Goal: Task Accomplishment & Management: Complete application form

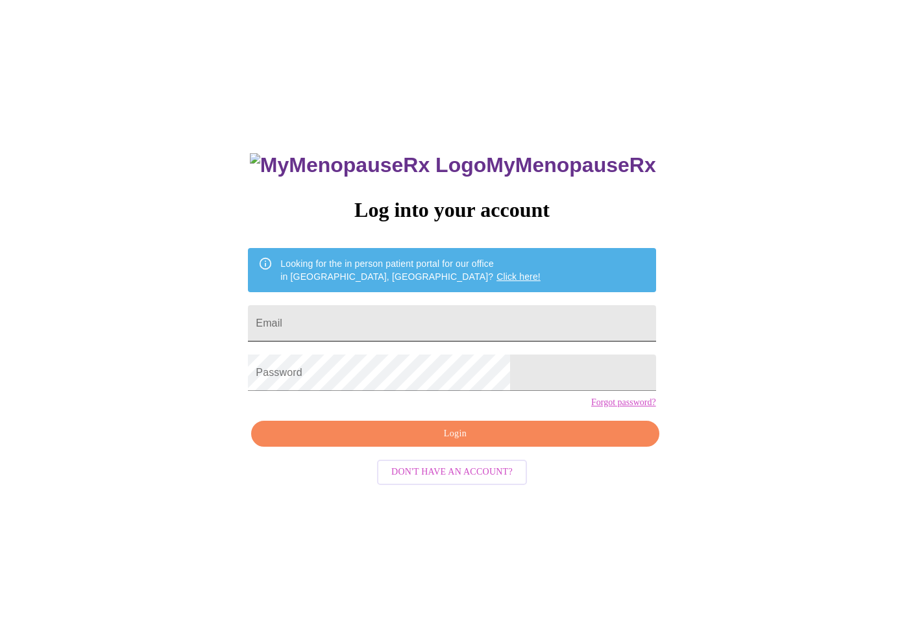
click at [526, 323] on input "Email" at bounding box center [452, 323] width 408 height 36
type input "mjbuchanan@comcast.net"
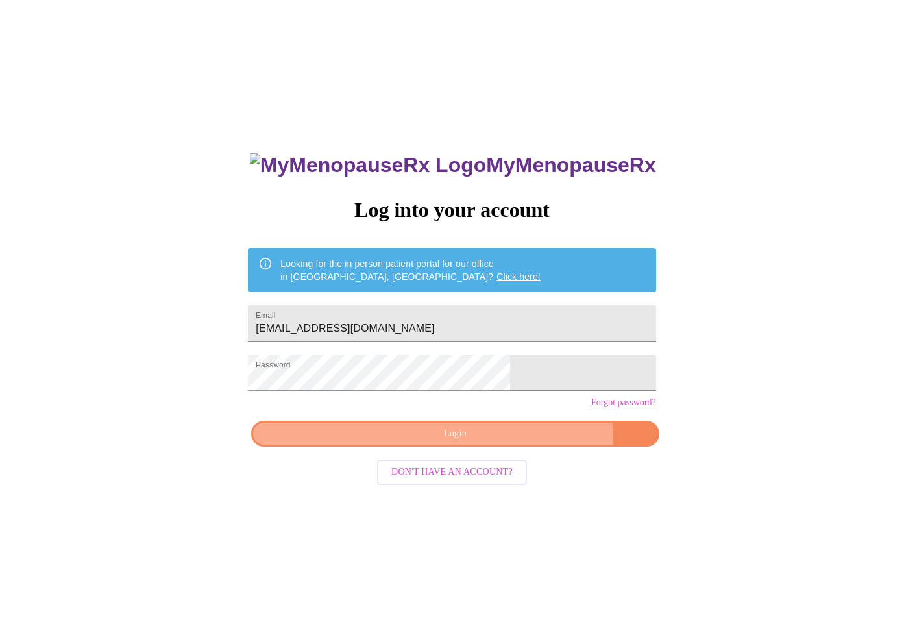
click at [504, 447] on button "Login" at bounding box center [455, 434] width 408 height 27
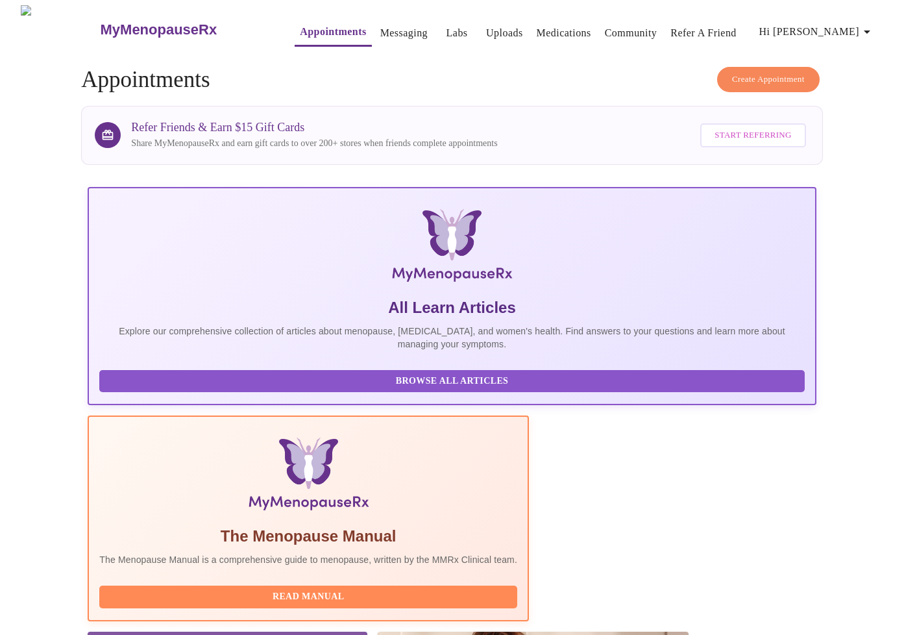
scroll to position [75, 0]
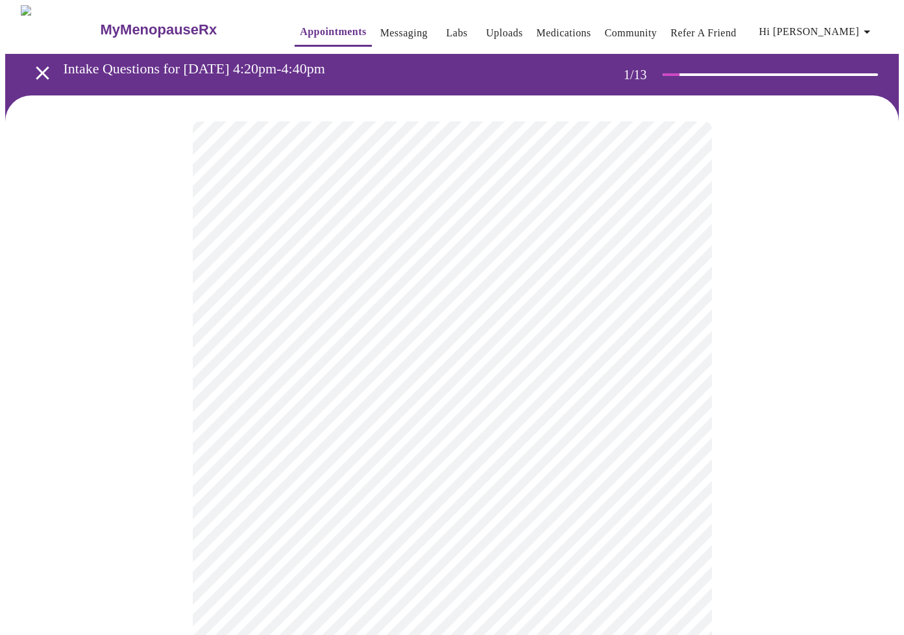
click at [418, 282] on body "MyMenopauseRx Appointments Messaging Labs Uploads Medications Community Refer a…" at bounding box center [452, 602] width 894 height 1194
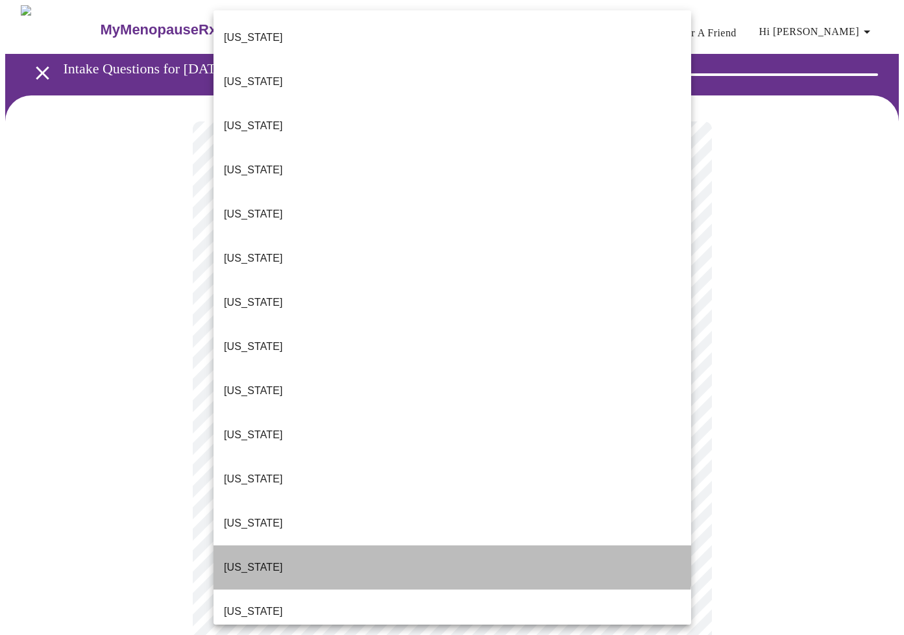
click at [413, 545] on li "Illinois" at bounding box center [453, 567] width 478 height 44
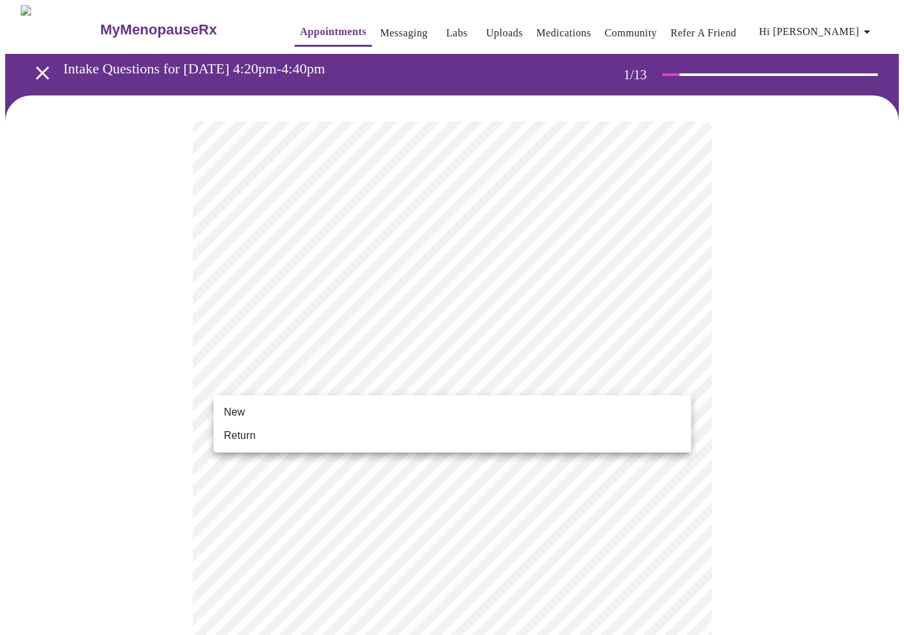
click at [413, 384] on body "MyMenopauseRx Appointments Messaging Labs Uploads Medications Community Refer a…" at bounding box center [452, 598] width 894 height 1186
click at [408, 403] on li "New" at bounding box center [453, 411] width 478 height 23
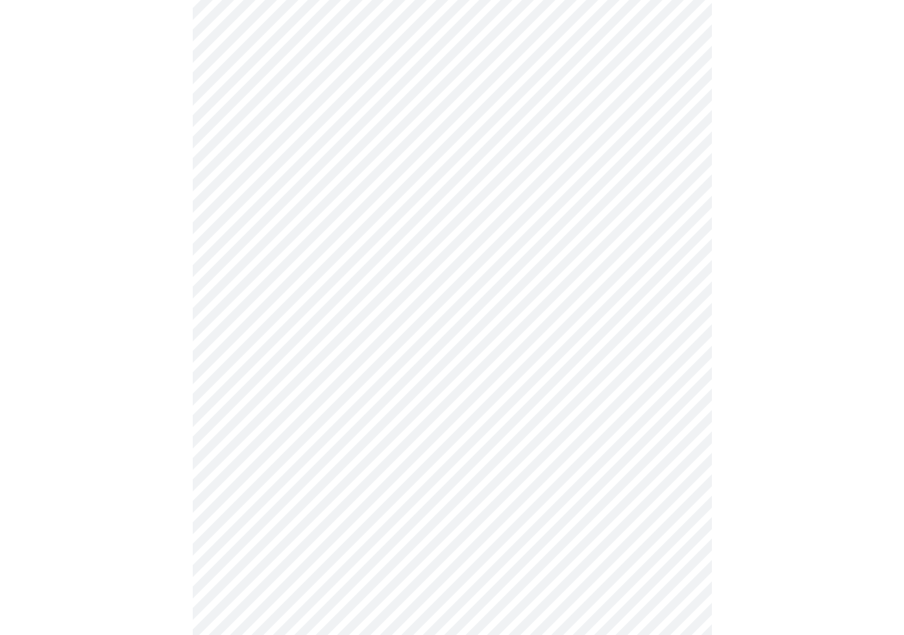
scroll to position [533, 0]
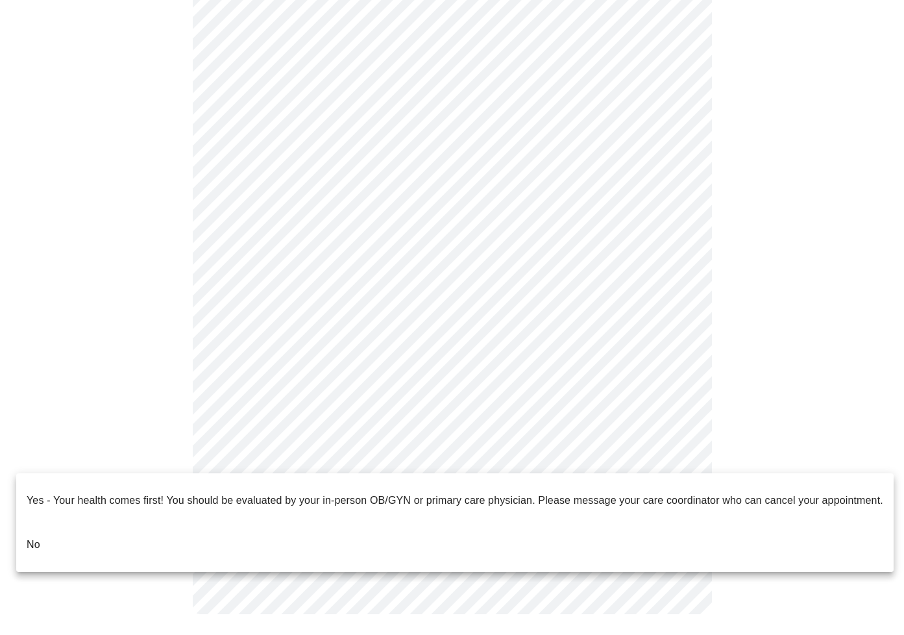
click at [474, 454] on body "MyMenopauseRx Appointments Messaging Labs Uploads Medications Community Refer a…" at bounding box center [452, 56] width 894 height 1168
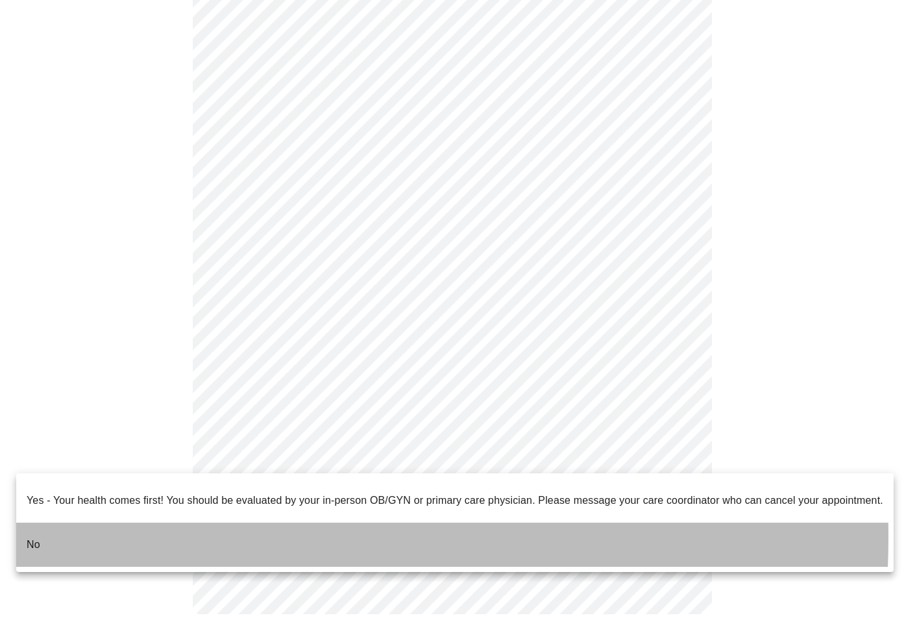
click at [109, 527] on li "No" at bounding box center [454, 544] width 877 height 44
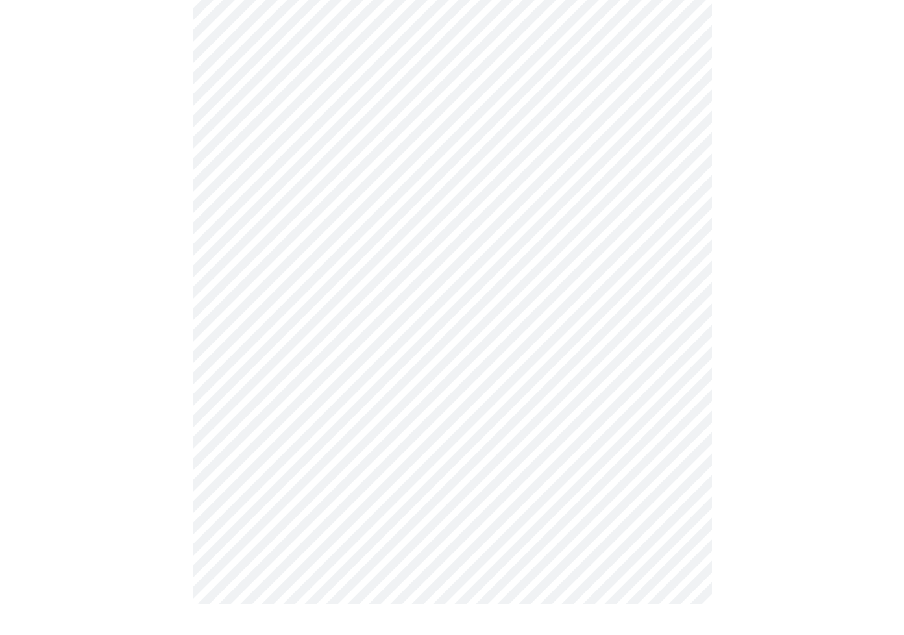
scroll to position [0, 0]
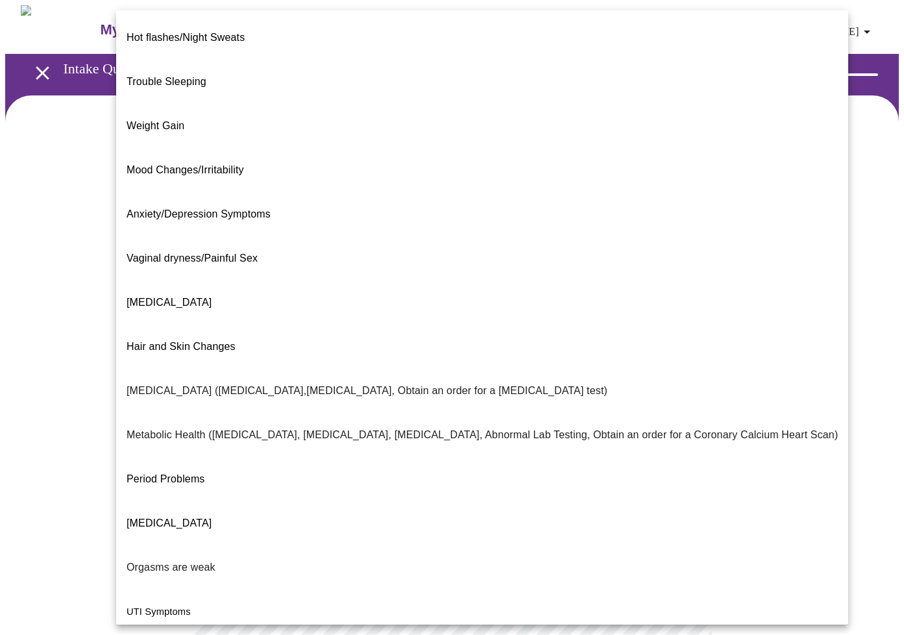
click at [509, 266] on body "MyMenopauseRx Appointments Messaging Labs Uploads Medications Community Refer a…" at bounding box center [452, 395] width 894 height 780
click at [332, 31] on li "Hot flashes/Night Sweats" at bounding box center [482, 38] width 732 height 44
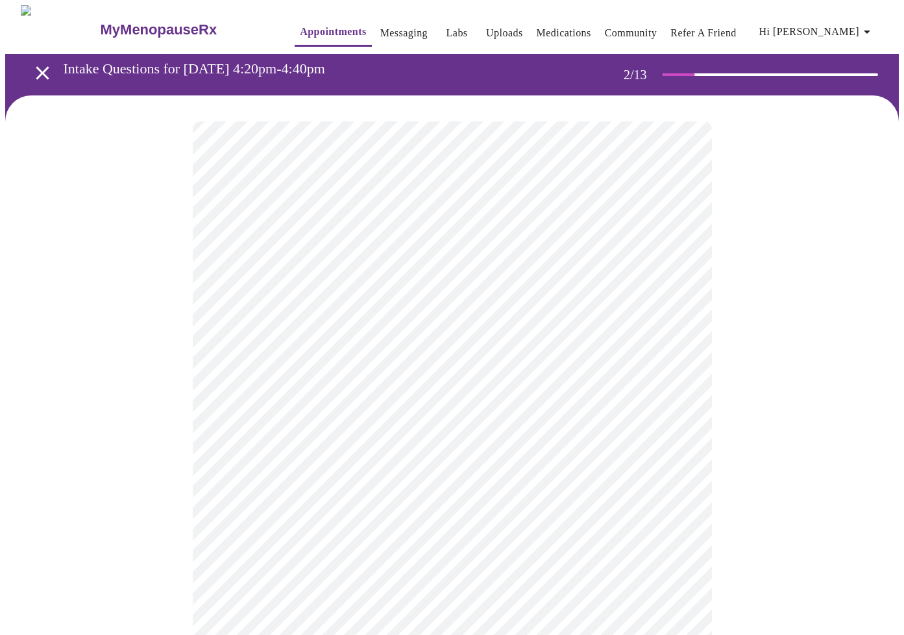
click at [641, 399] on body "MyMenopauseRx Appointments Messaging Labs Uploads Medications Community Refer a…" at bounding box center [452, 391] width 894 height 772
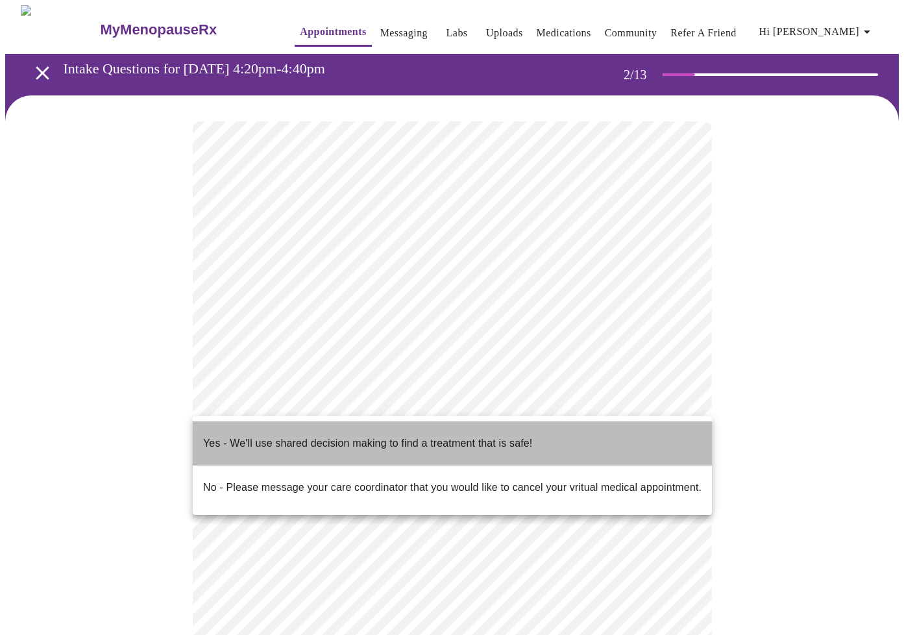
click at [611, 439] on li "Yes - We'll use shared decision making to find a treatment that is safe!" at bounding box center [452, 443] width 519 height 44
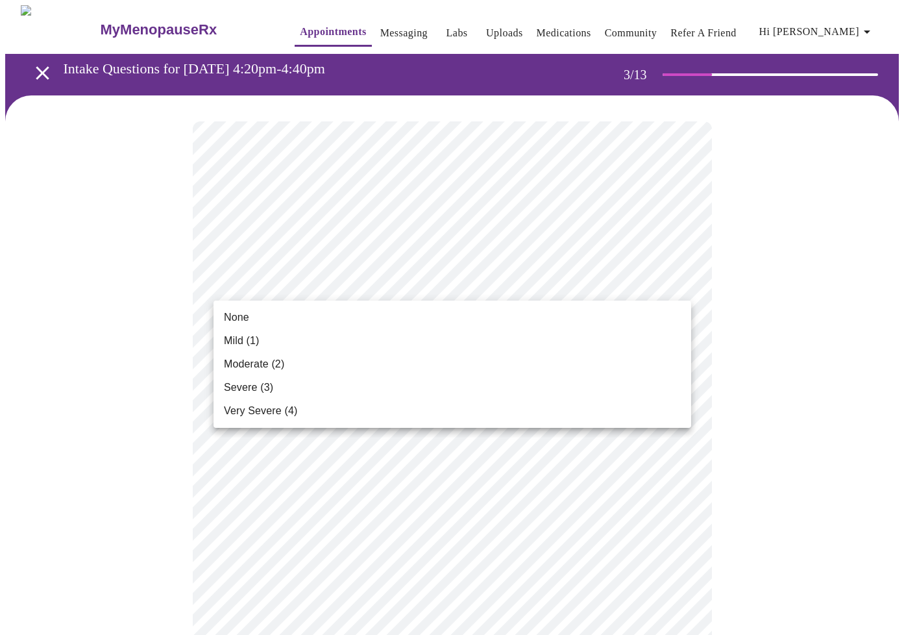
click at [323, 383] on li "Severe (3)" at bounding box center [453, 387] width 478 height 23
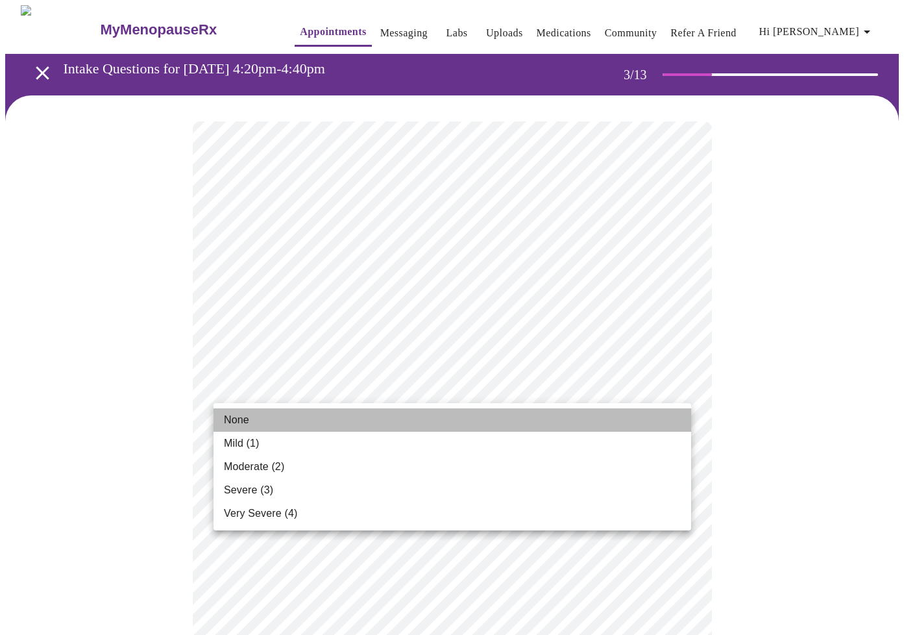
click at [405, 416] on li "None" at bounding box center [453, 419] width 478 height 23
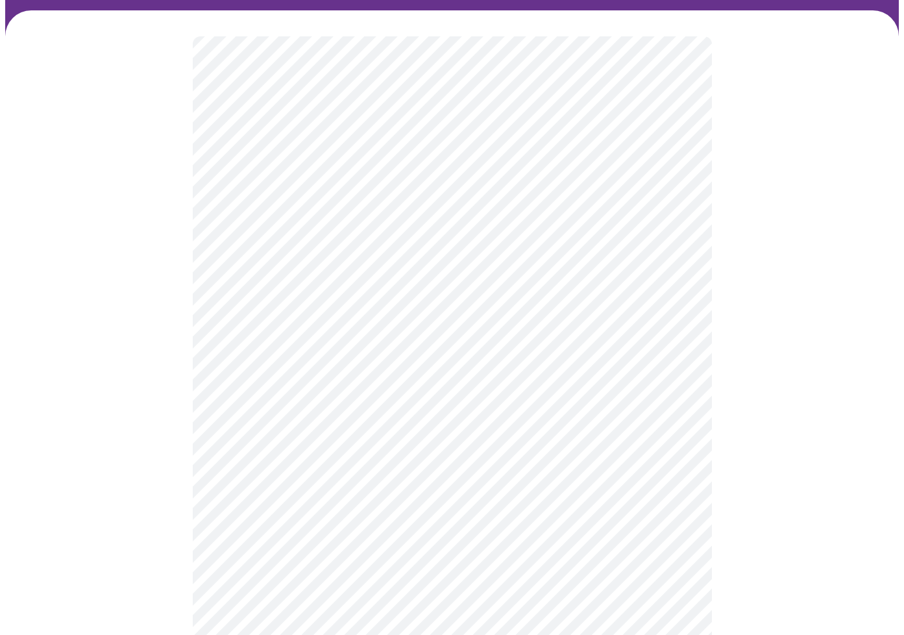
scroll to position [88, 0]
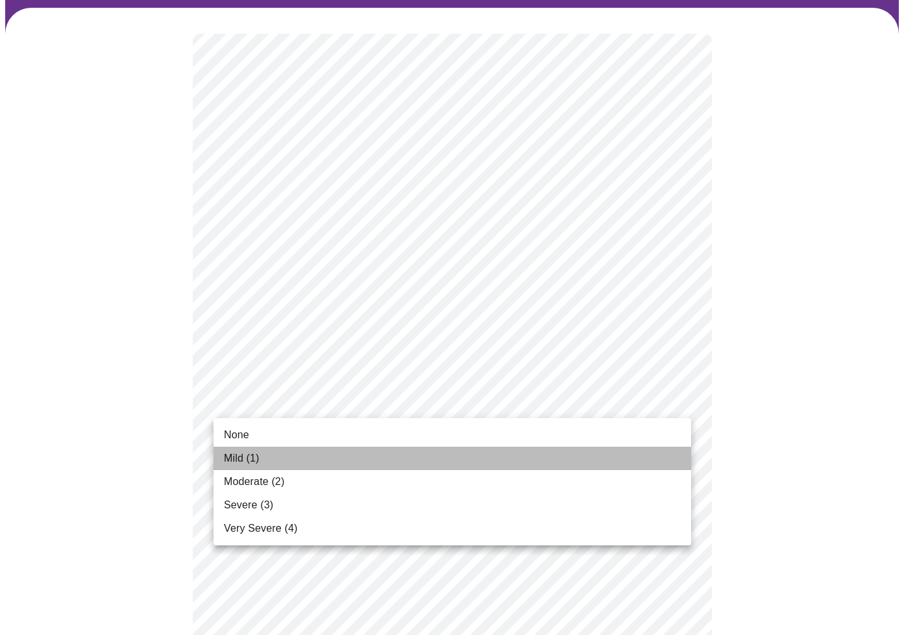
click at [398, 459] on li "Mild (1)" at bounding box center [453, 458] width 478 height 23
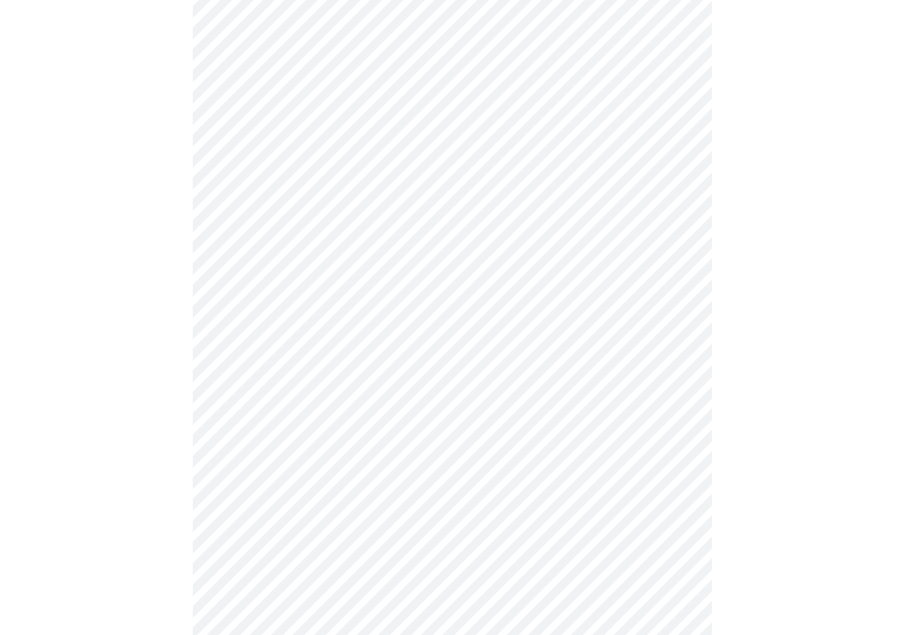
scroll to position [202, 0]
click at [437, 393] on body "MyMenopauseRx Appointments Messaging Labs Uploads Medications Community Refer a…" at bounding box center [452, 639] width 894 height 1672
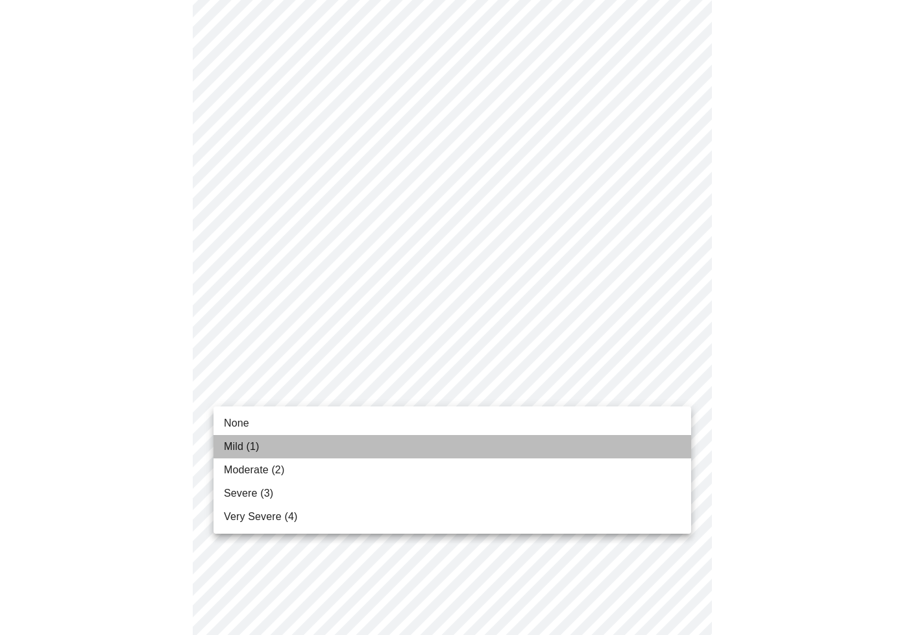
click at [419, 446] on li "Mild (1)" at bounding box center [453, 446] width 478 height 23
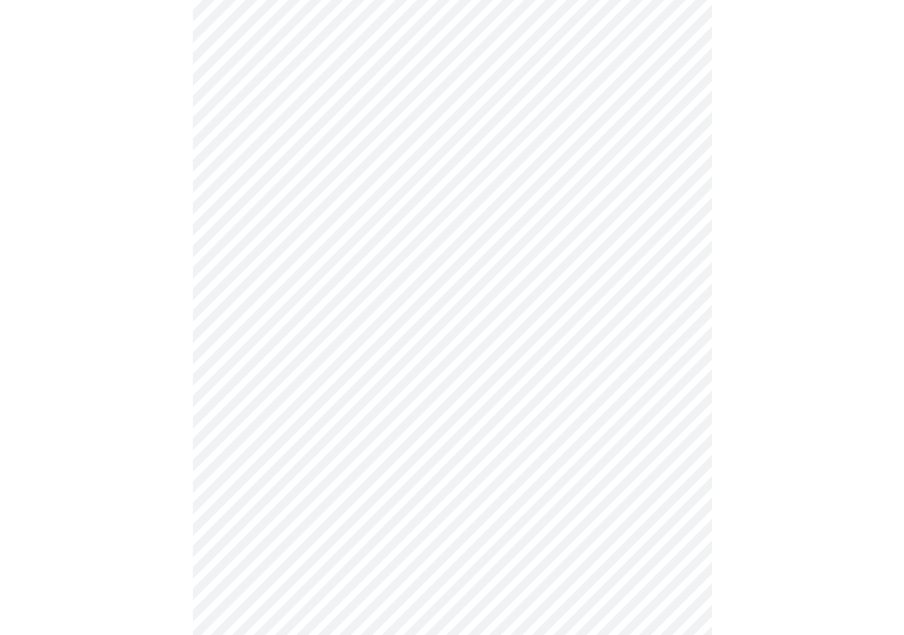
scroll to position [362, 0]
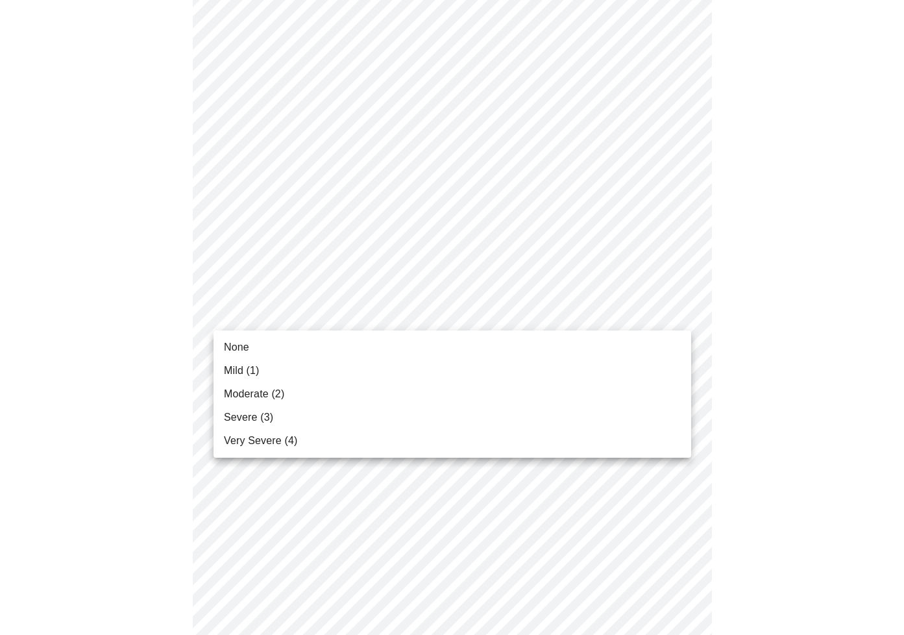
click at [475, 313] on body "MyMenopauseRx Appointments Messaging Labs Uploads Medications Community Refer a…" at bounding box center [452, 470] width 894 height 1654
click at [456, 373] on li "Mild (1)" at bounding box center [453, 370] width 478 height 23
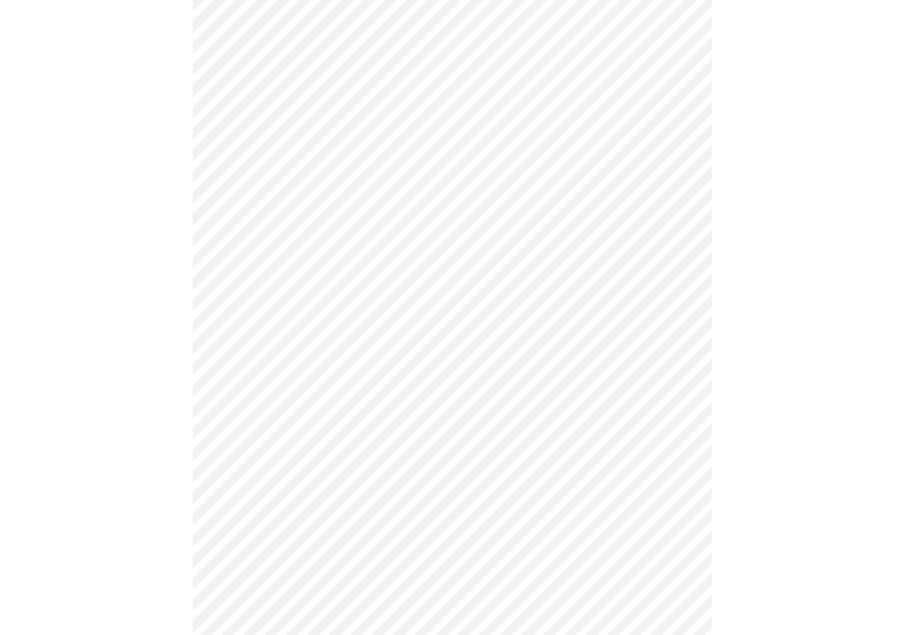
scroll to position [444, 0]
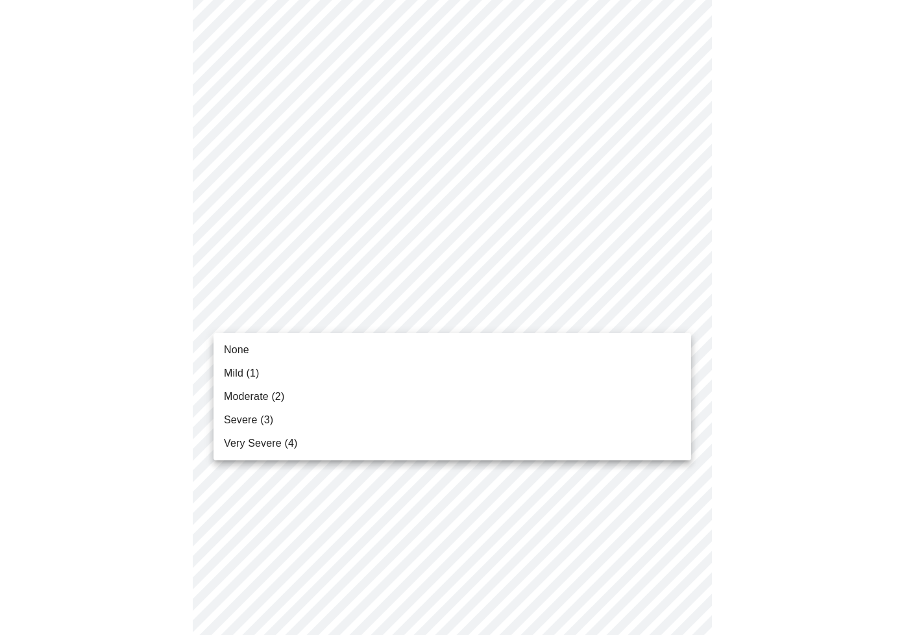
click at [461, 320] on body "MyMenopauseRx Appointments Messaging Labs Uploads Medications Community Refer a…" at bounding box center [452, 378] width 894 height 1635
click at [452, 372] on li "Mild (1)" at bounding box center [453, 372] width 478 height 23
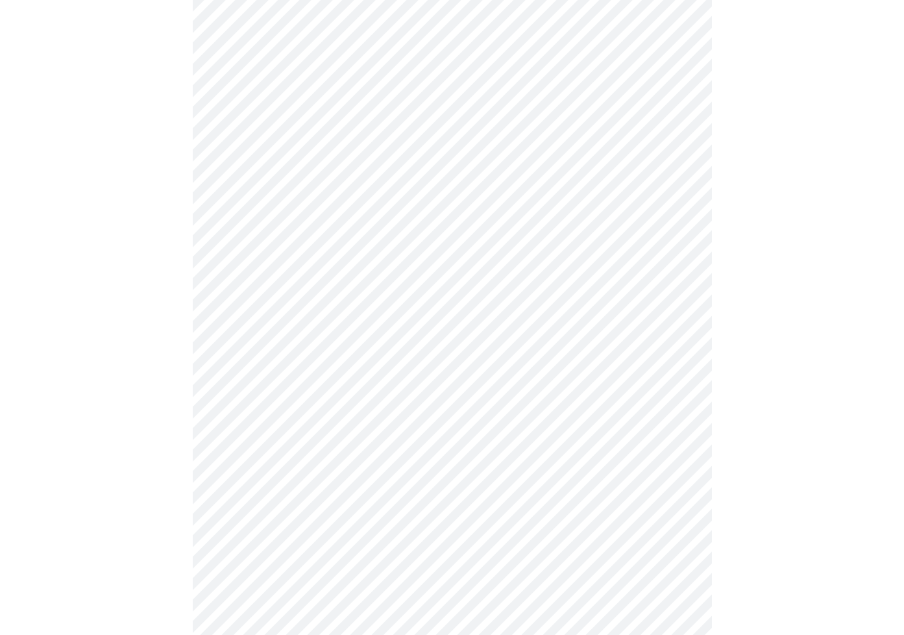
scroll to position [582, 0]
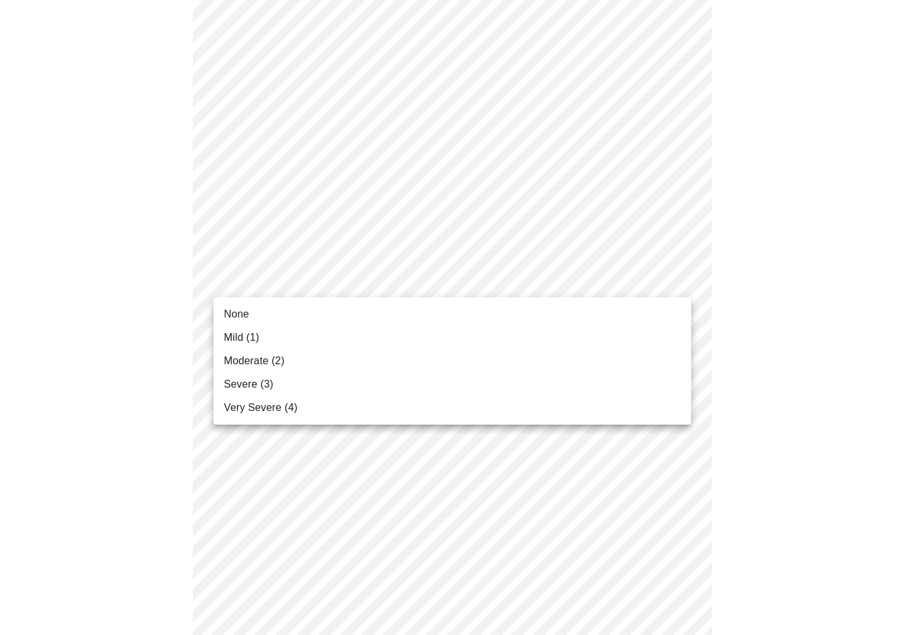
click at [462, 278] on body "MyMenopauseRx Appointments Messaging Labs Uploads Medications Community Refer a…" at bounding box center [452, 231] width 894 height 1617
click at [447, 331] on li "Mild (1)" at bounding box center [453, 337] width 478 height 23
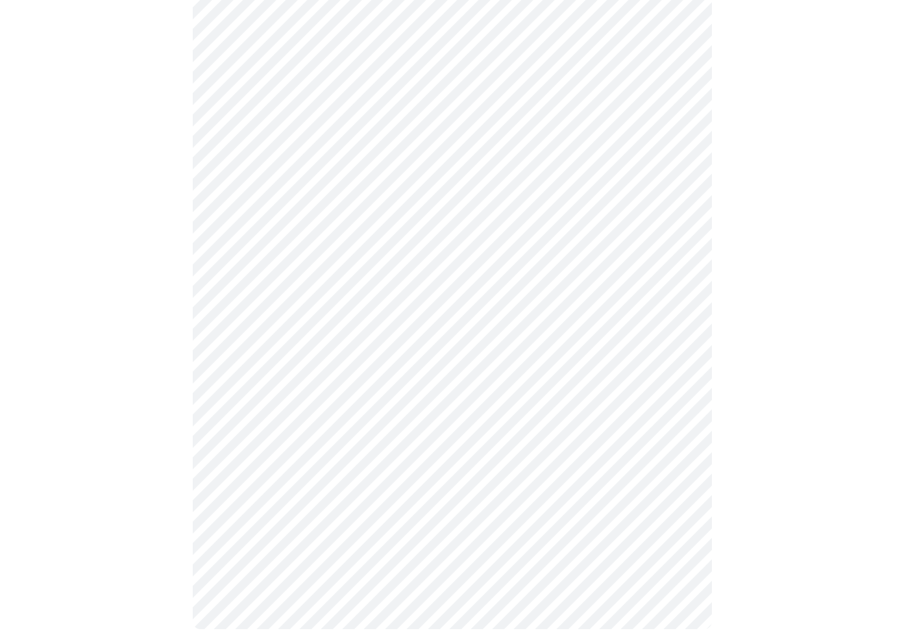
scroll to position [951, 0]
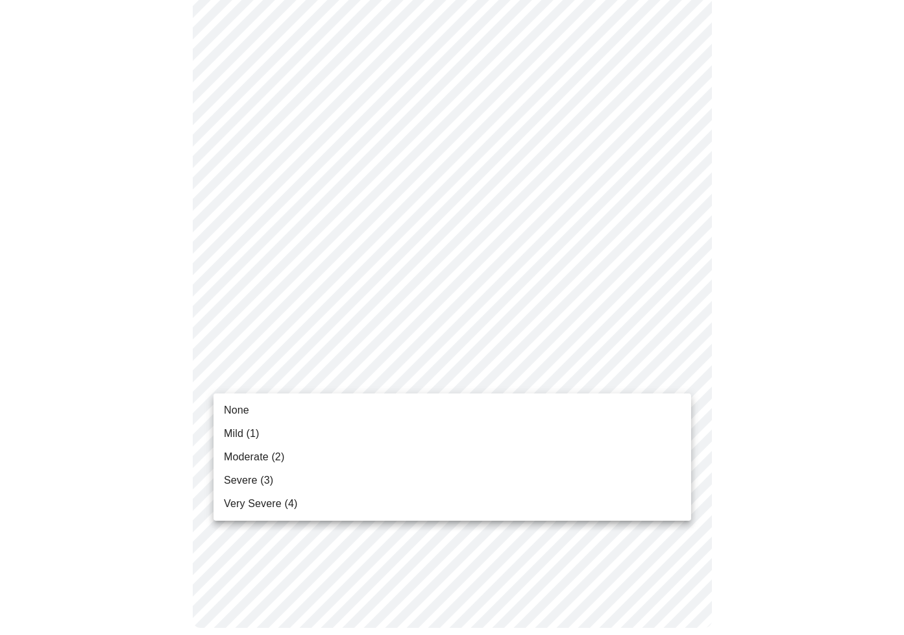
click at [437, 409] on li "None" at bounding box center [453, 409] width 478 height 23
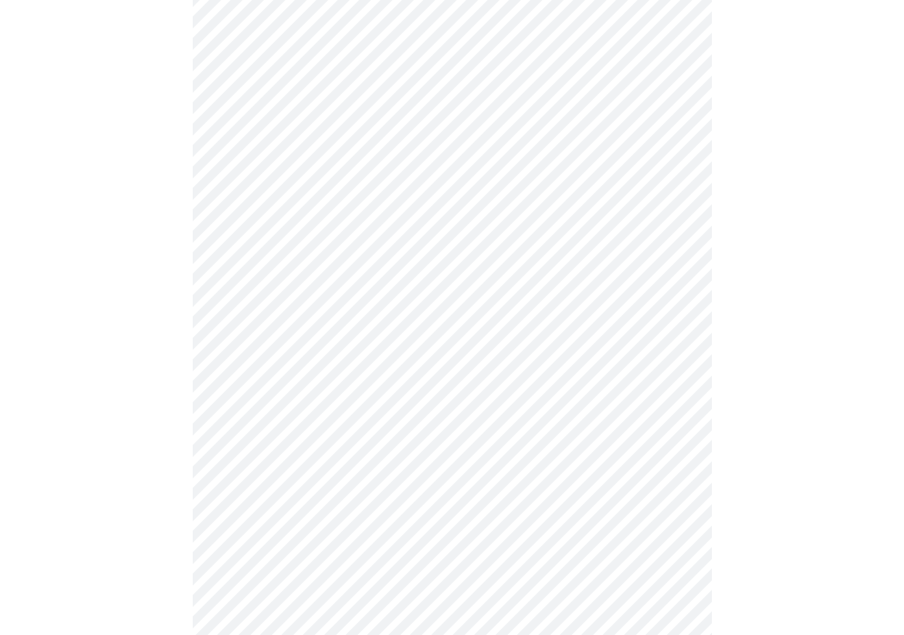
scroll to position [700, 0]
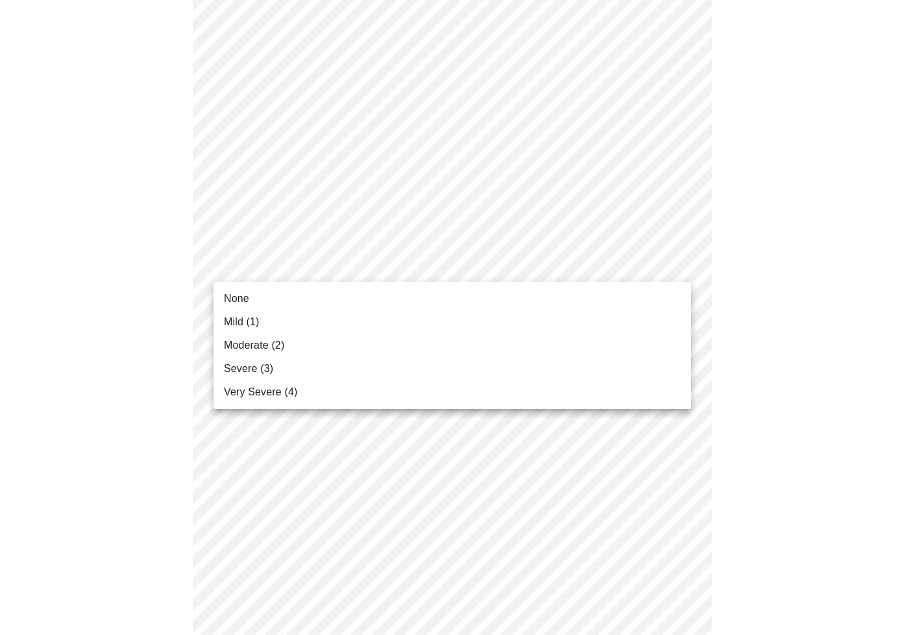
click at [563, 268] on body "MyMenopauseRx Appointments Messaging Labs Uploads Medications Community Refer a…" at bounding box center [452, 95] width 894 height 1581
click at [775, 299] on div at bounding box center [452, 317] width 904 height 635
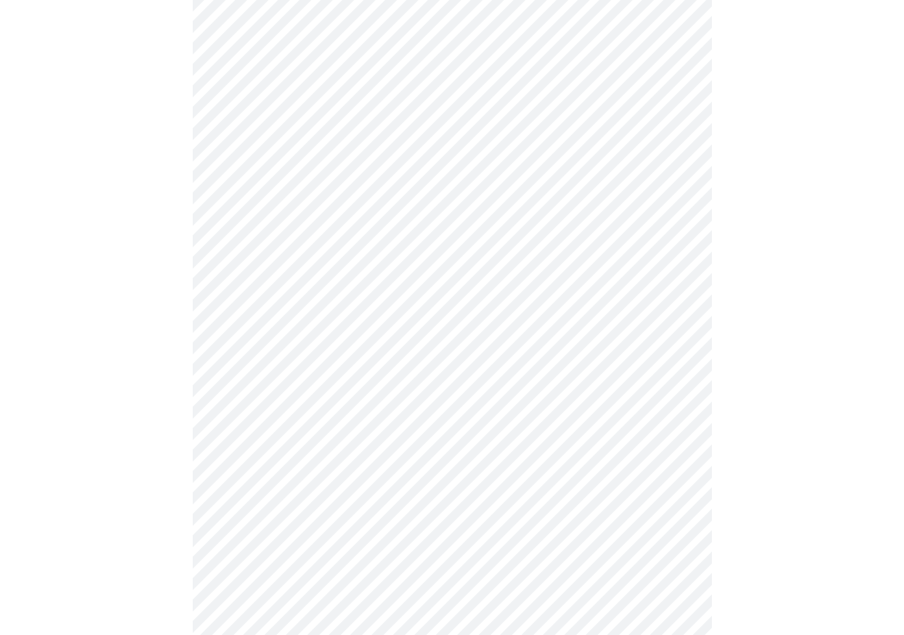
click at [626, 264] on body "MyMenopauseRx Appointments Messaging Labs Uploads Medications Community Refer a…" at bounding box center [452, 95] width 894 height 1581
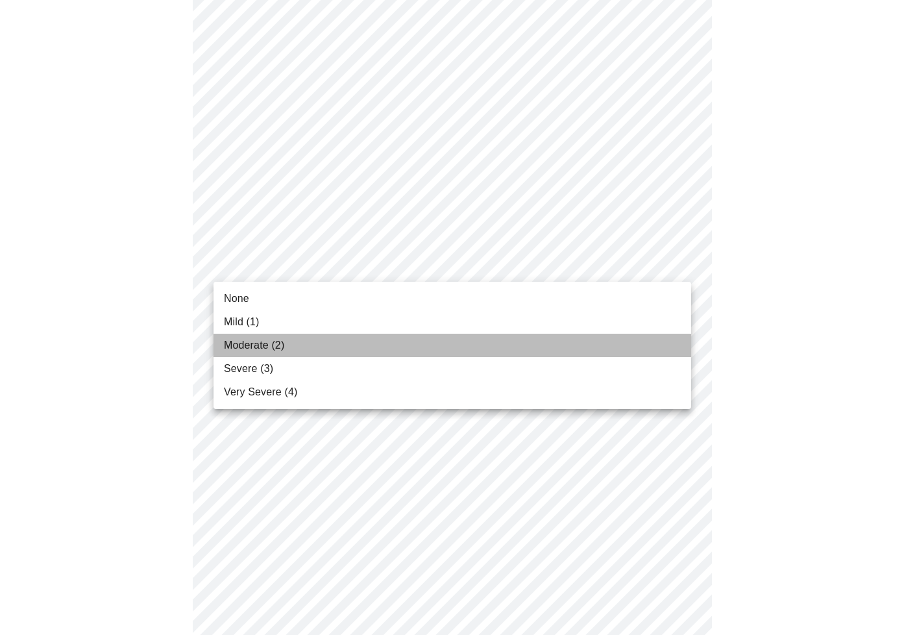
click at [569, 356] on li "Moderate (2)" at bounding box center [453, 345] width 478 height 23
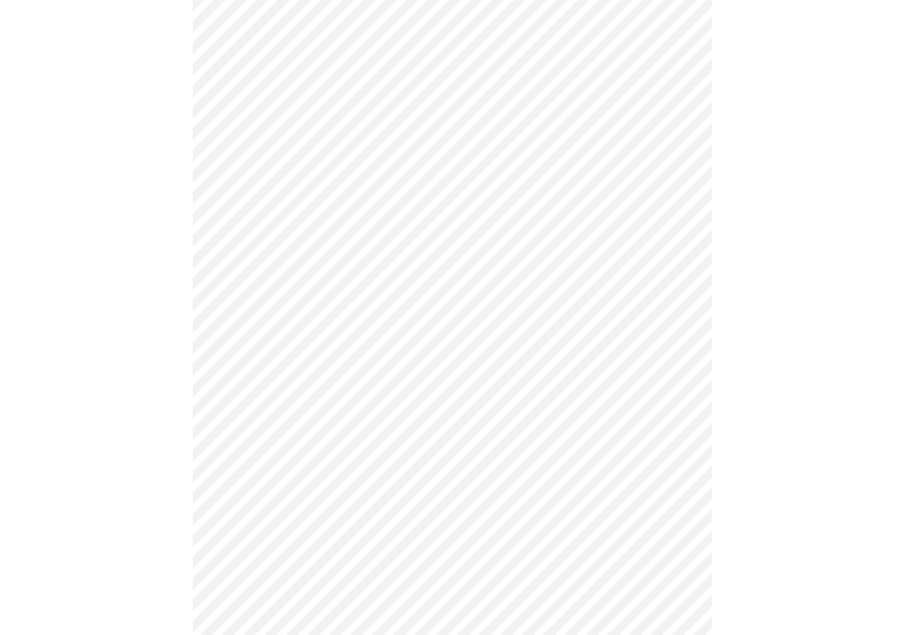
click at [546, 266] on body "MyMenopauseRx Appointments Messaging Labs Uploads Medications Community Refer a…" at bounding box center [452, 86] width 894 height 1563
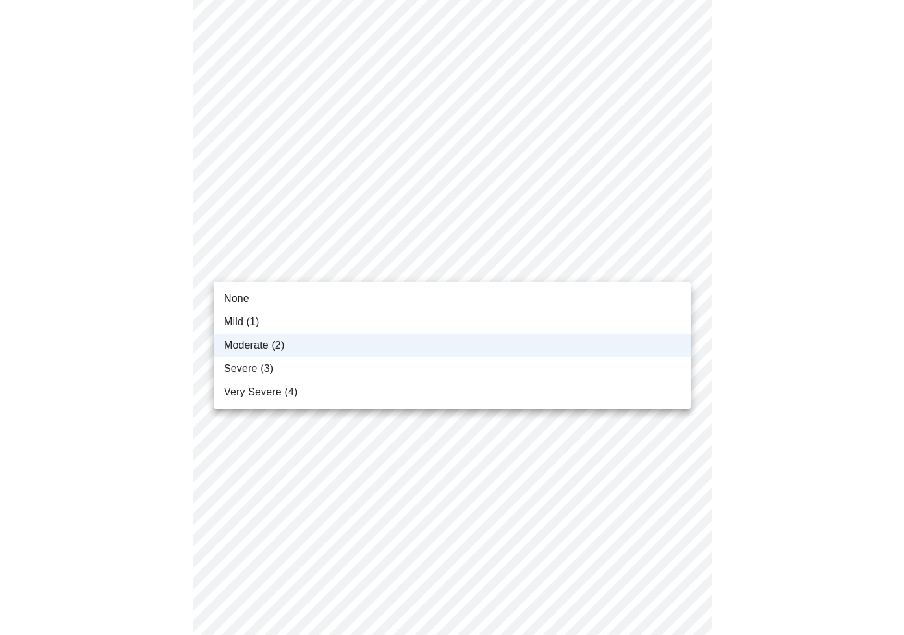
click at [522, 380] on li "Very Severe (4)" at bounding box center [453, 391] width 478 height 23
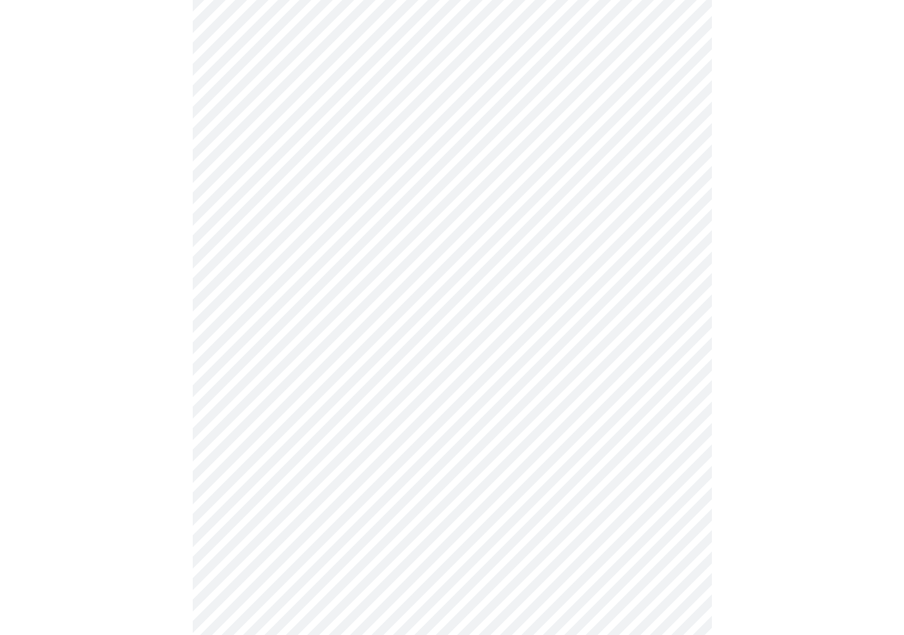
click at [493, 268] on body "MyMenopauseRx Appointments Messaging Labs Uploads Medications Community Refer a…" at bounding box center [452, 86] width 894 height 1563
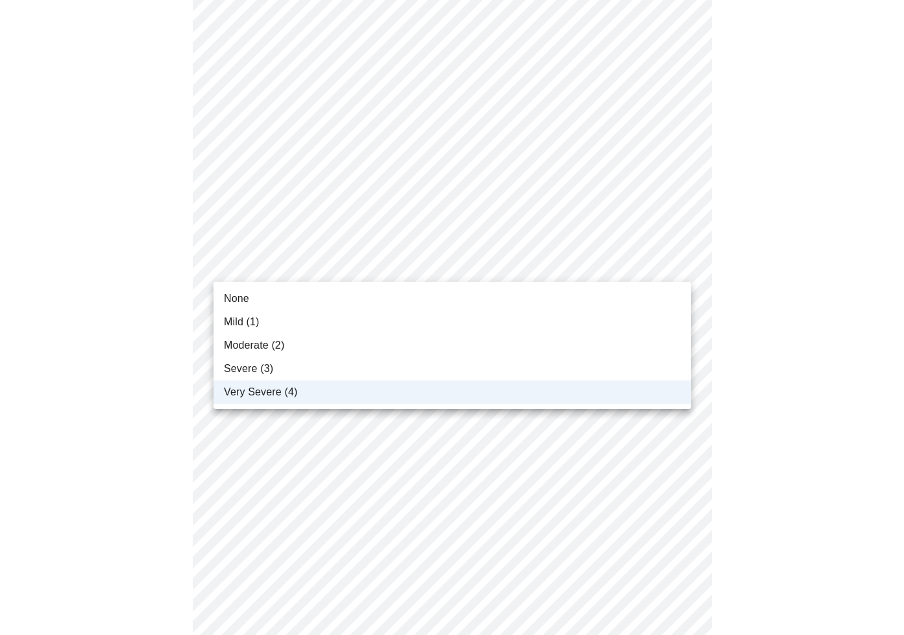
click at [477, 367] on li "Severe (3)" at bounding box center [453, 368] width 478 height 23
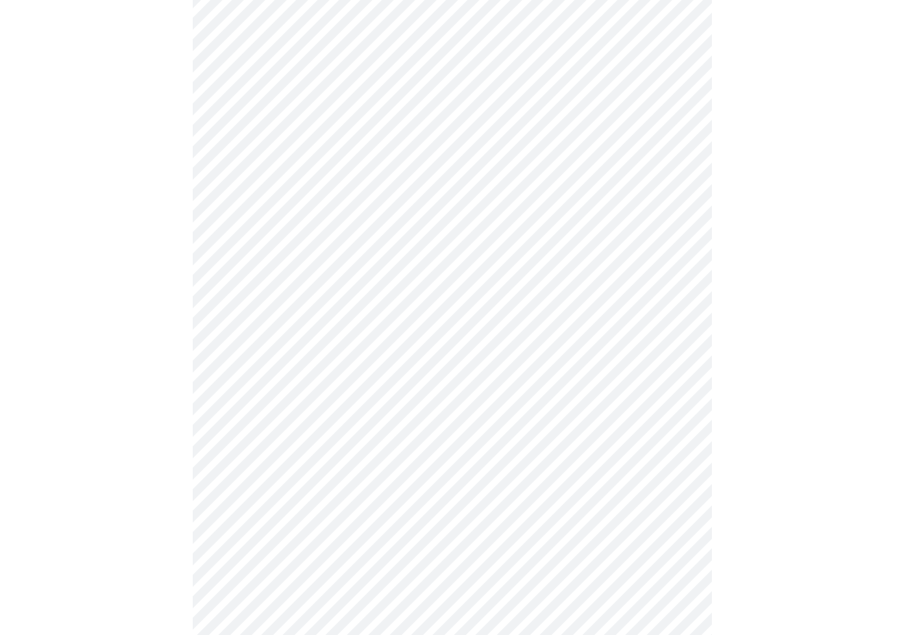
scroll to position [737, 0]
click at [596, 334] on body "MyMenopauseRx Appointments Messaging Labs Uploads Medications Community Refer a…" at bounding box center [452, 50] width 894 height 1563
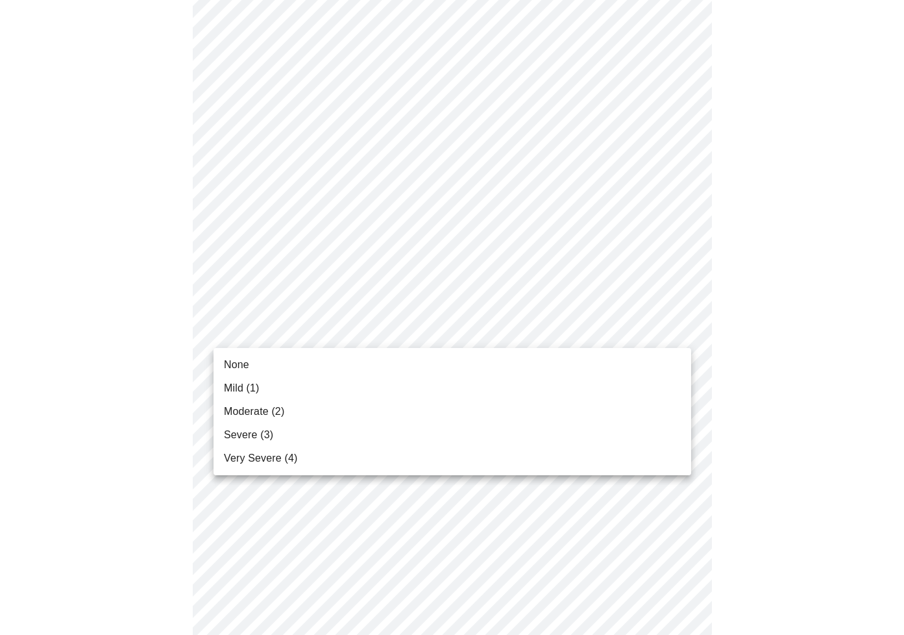
click at [521, 416] on li "Moderate (2)" at bounding box center [453, 411] width 478 height 23
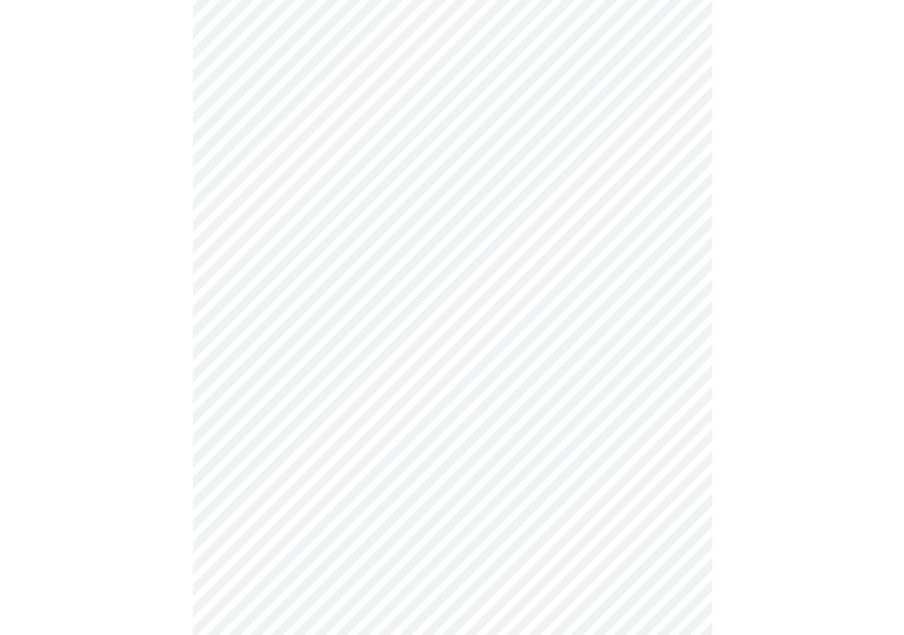
scroll to position [825, 0]
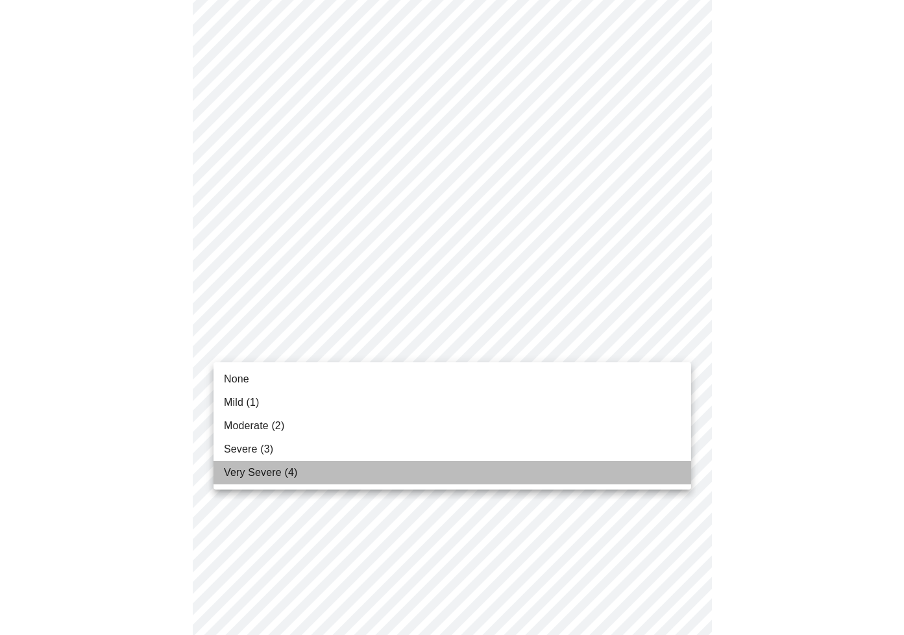
click at [522, 469] on li "Very Severe (4)" at bounding box center [453, 472] width 478 height 23
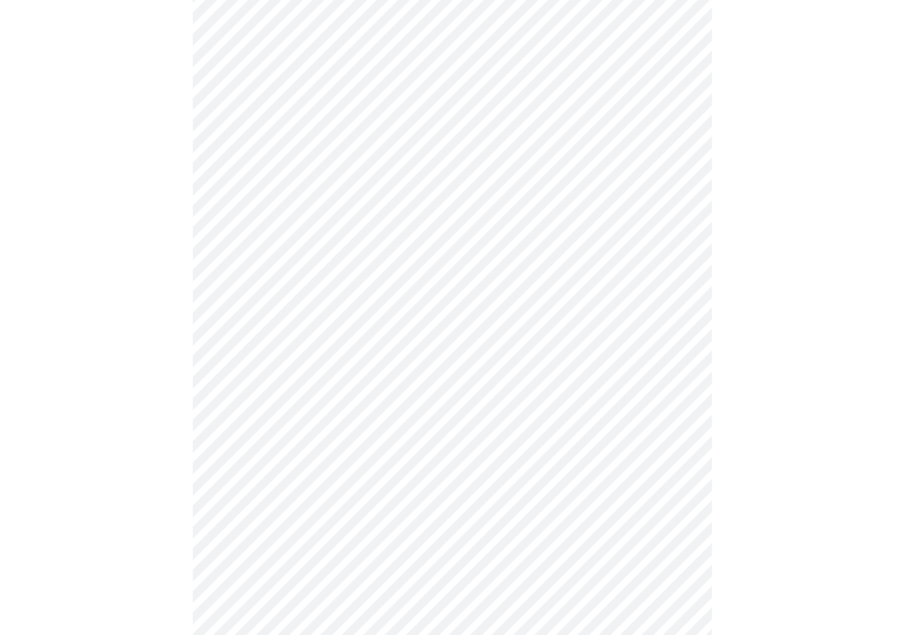
scroll to position [408, 0]
click at [485, 391] on body "MyMenopauseRx Appointments Messaging Labs Uploads Medications Community Refer a…" at bounding box center [452, 237] width 894 height 1281
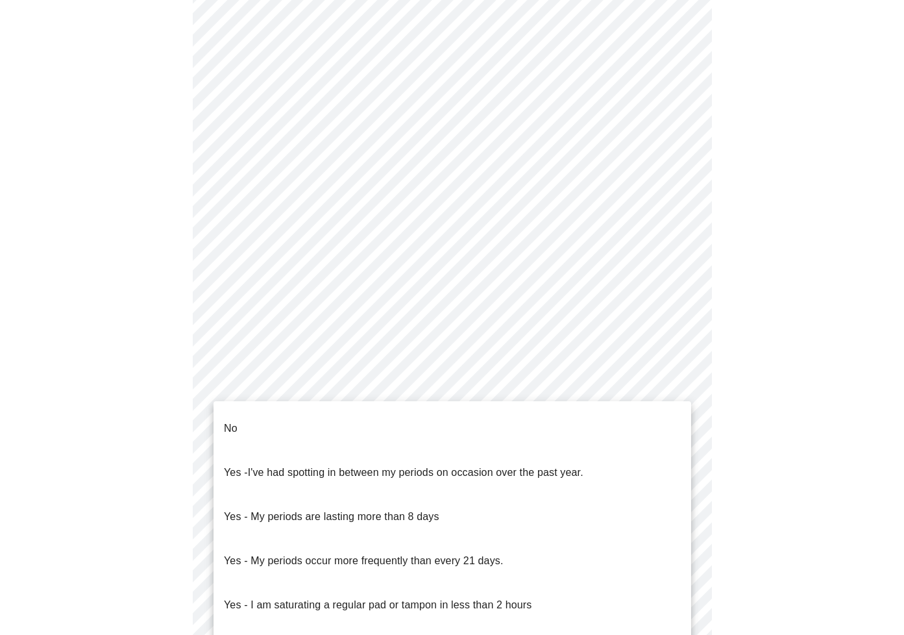
click at [486, 419] on li "No" at bounding box center [453, 428] width 478 height 44
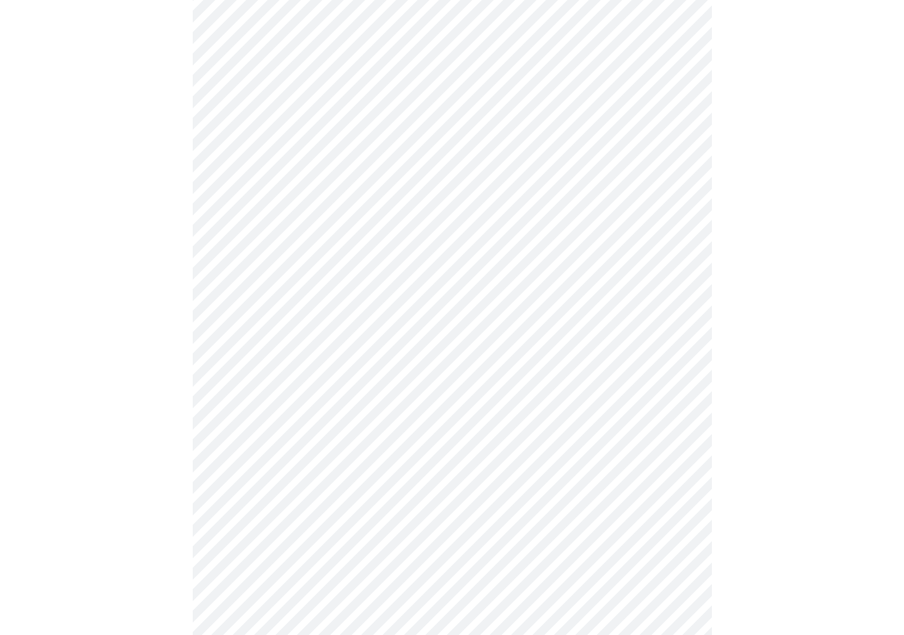
scroll to position [498, 0]
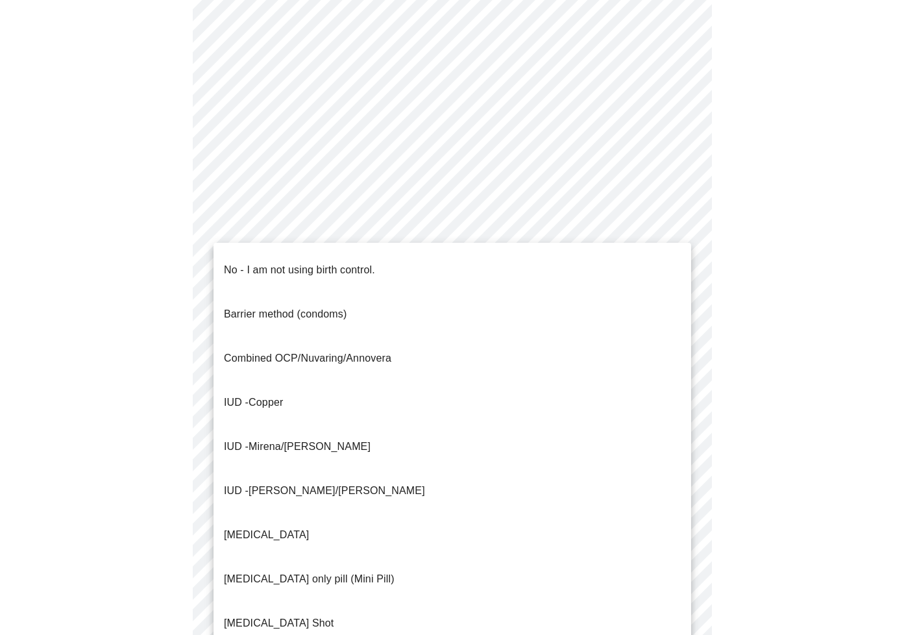
click at [567, 390] on body "MyMenopauseRx Appointments Messaging Labs Uploads Medications Community Refer a…" at bounding box center [452, 143] width 894 height 1273
click at [535, 258] on li "No - I am not using birth control." at bounding box center [453, 270] width 478 height 44
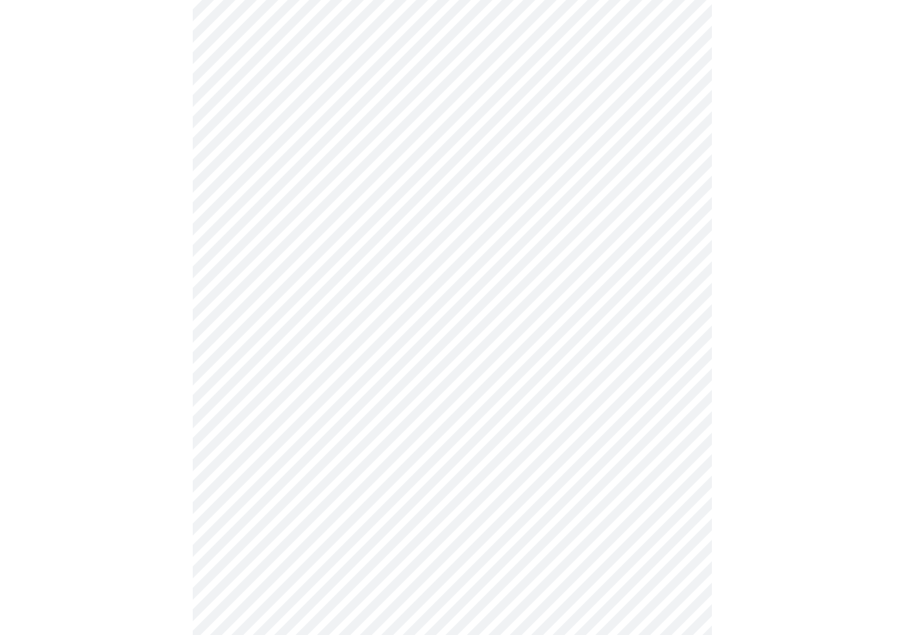
click at [539, 404] on body "MyMenopauseRx Appointments Messaging Labs Uploads Medications Community Refer a…" at bounding box center [452, 140] width 894 height 1266
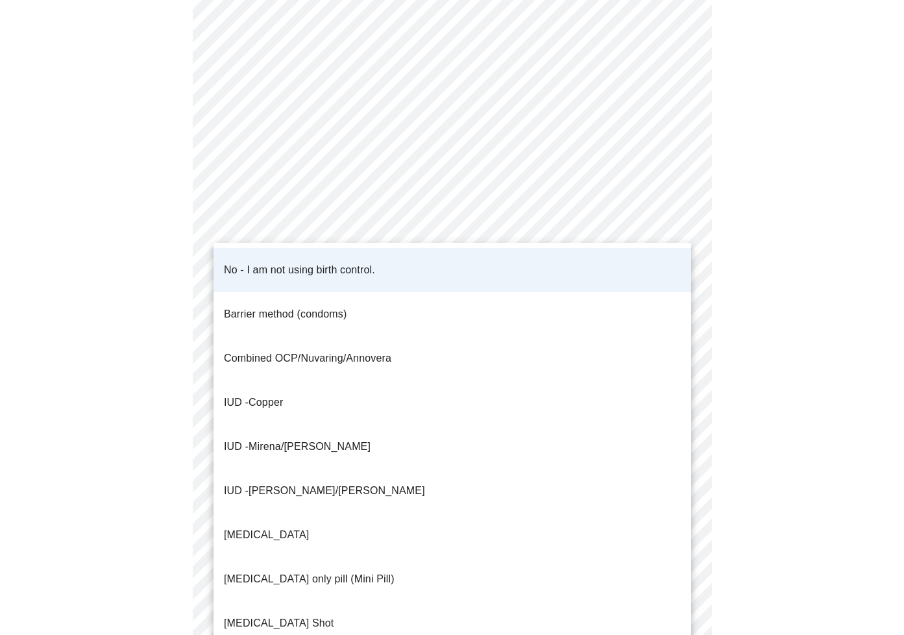
click at [442, 260] on li "No - I am not using birth control." at bounding box center [453, 270] width 478 height 44
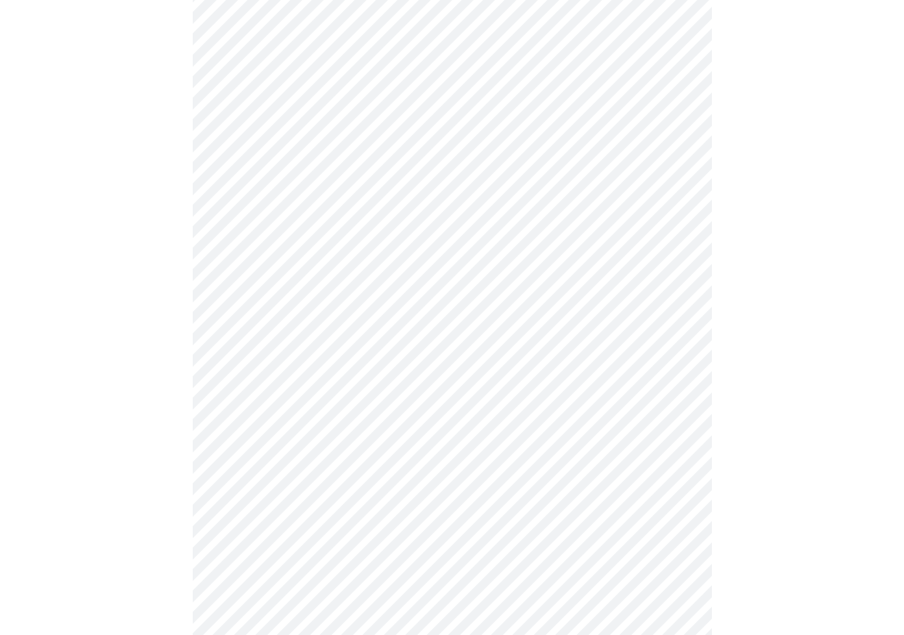
scroll to position [582, 0]
click at [596, 398] on body "MyMenopauseRx Appointments Messaging Labs Uploads Medications Community Refer a…" at bounding box center [452, 56] width 894 height 1266
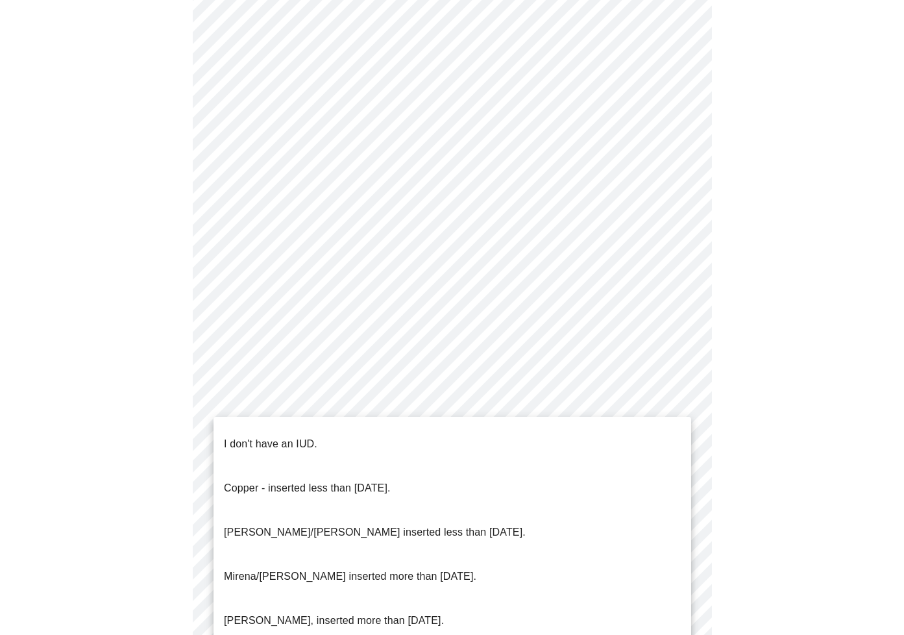
click at [578, 435] on li "I don't have an IUD." at bounding box center [453, 444] width 478 height 44
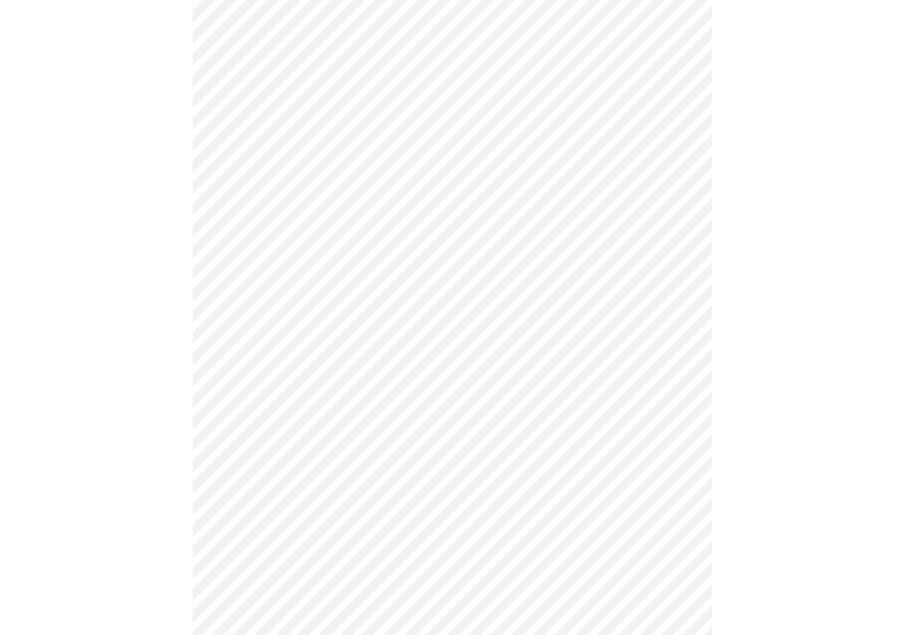
scroll to position [623, 0]
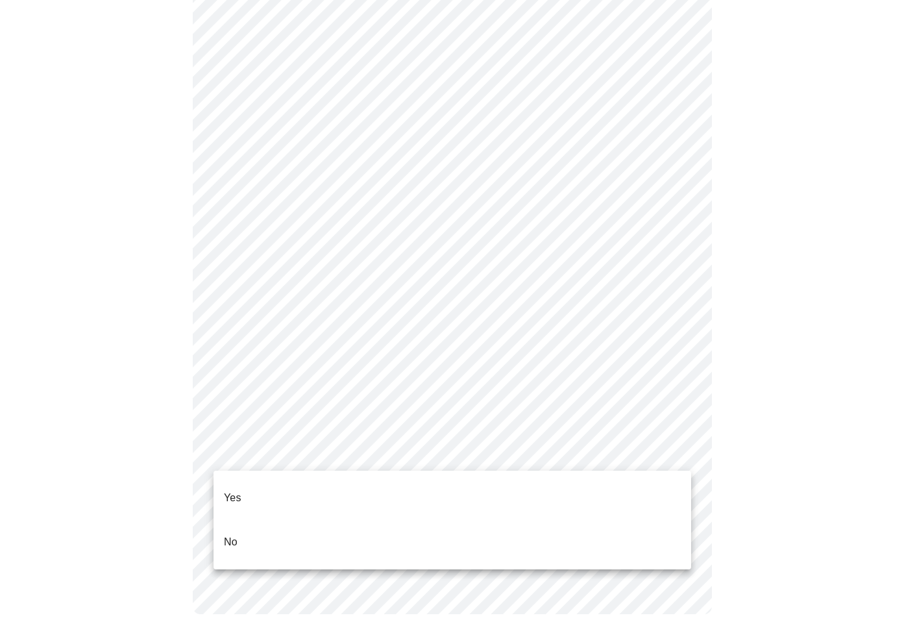
click at [439, 452] on body "MyMenopauseRx Appointments Messaging Labs Uploads Medications Community Refer a…" at bounding box center [452, 11] width 894 height 1258
click at [426, 489] on li "Yes" at bounding box center [453, 498] width 478 height 44
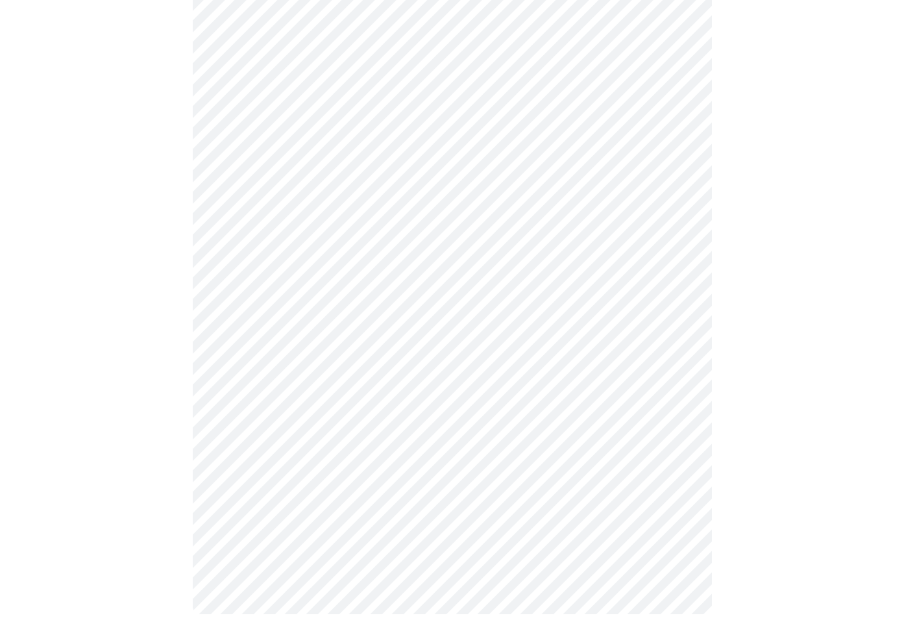
scroll to position [0, 0]
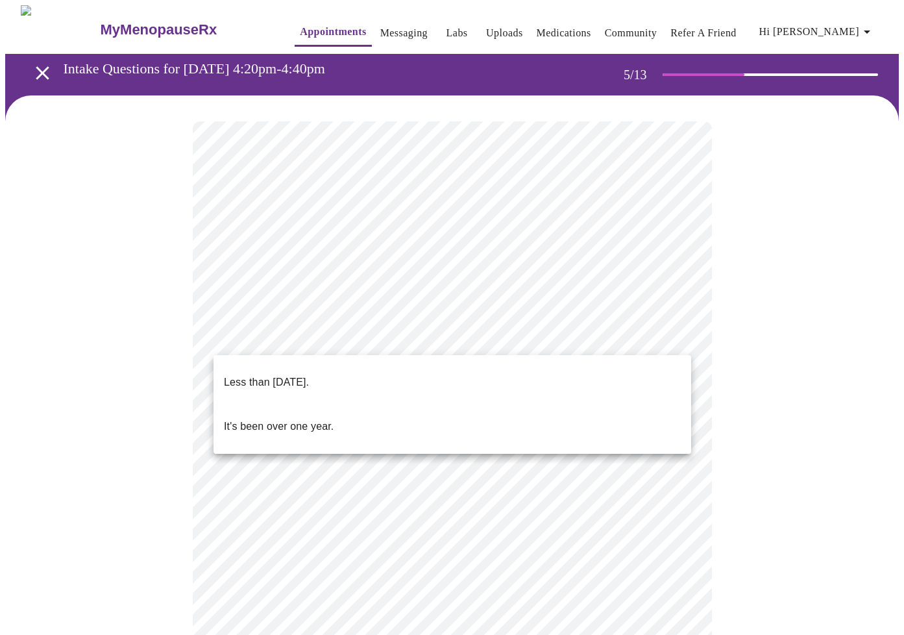
click at [476, 337] on body "MyMenopauseRx Appointments Messaging Labs Uploads Medications Community Refer a…" at bounding box center [452, 530] width 894 height 1051
click at [472, 362] on li "Less than one year ago." at bounding box center [453, 382] width 478 height 44
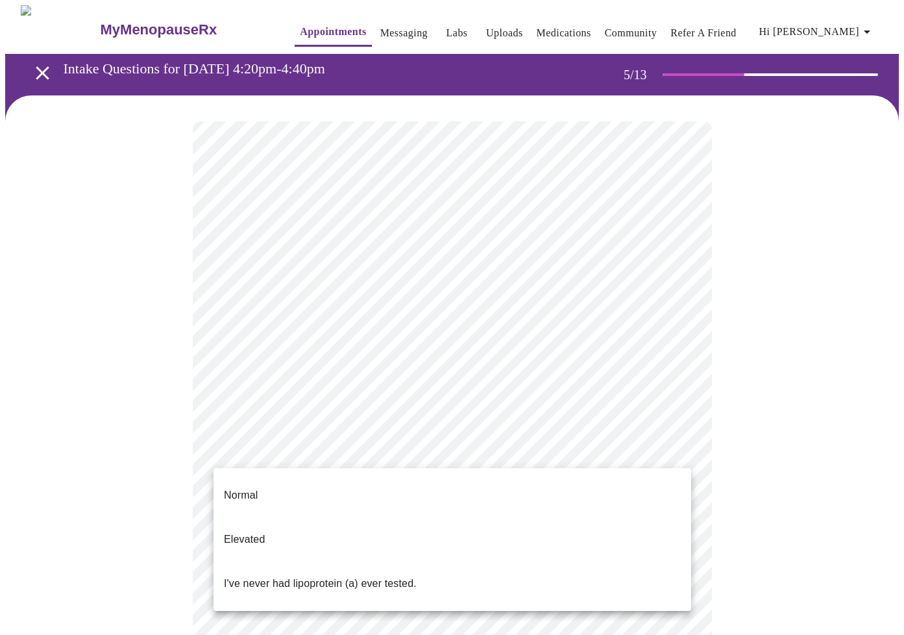
click at [475, 447] on body "MyMenopauseRx Appointments Messaging Labs Uploads Medications Community Refer a…" at bounding box center [452, 527] width 894 height 1044
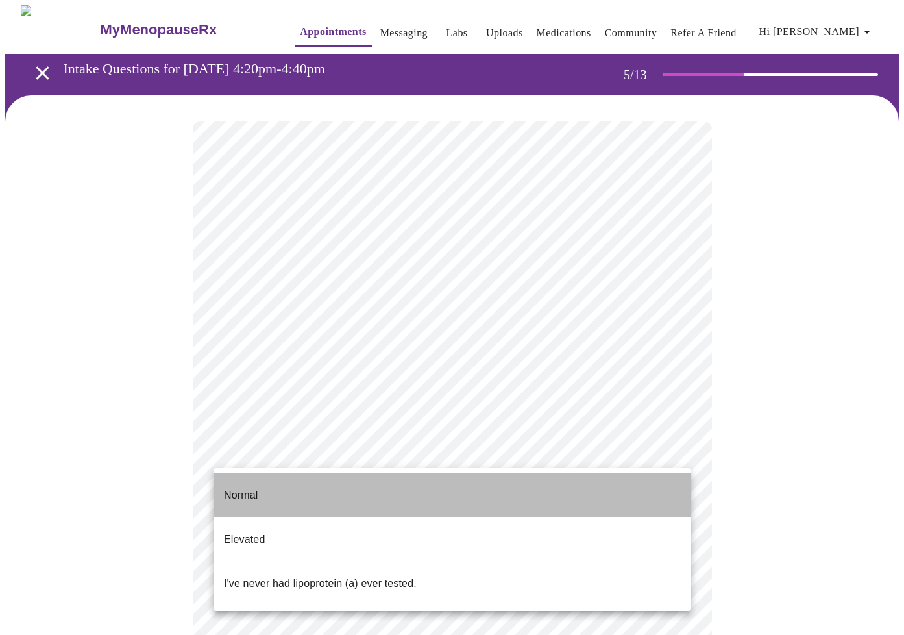
click at [473, 482] on li "Normal" at bounding box center [453, 495] width 478 height 44
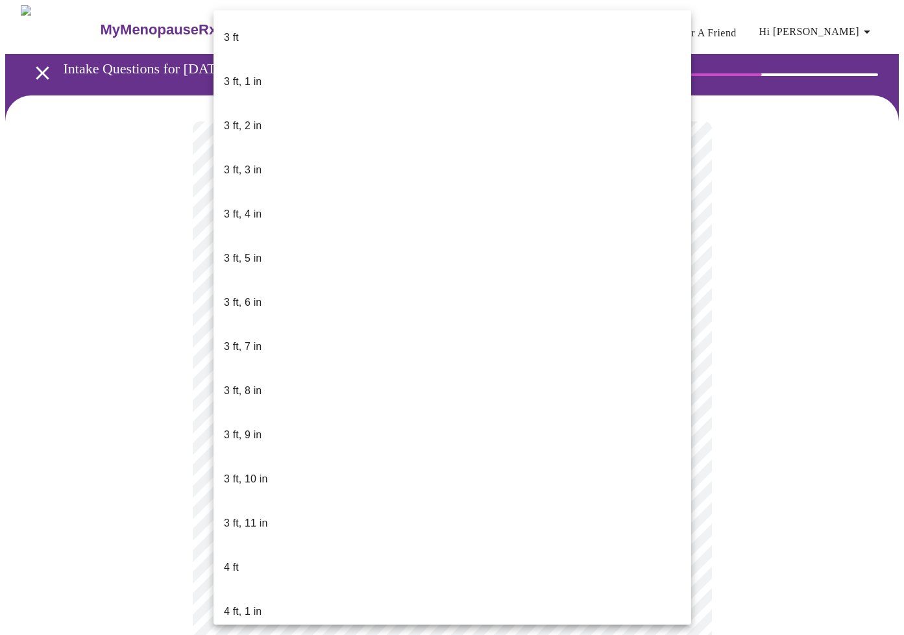
click at [311, 397] on body "MyMenopauseRx Appointments Messaging Labs Uploads Medications Community Refer a…" at bounding box center [452, 365] width 894 height 721
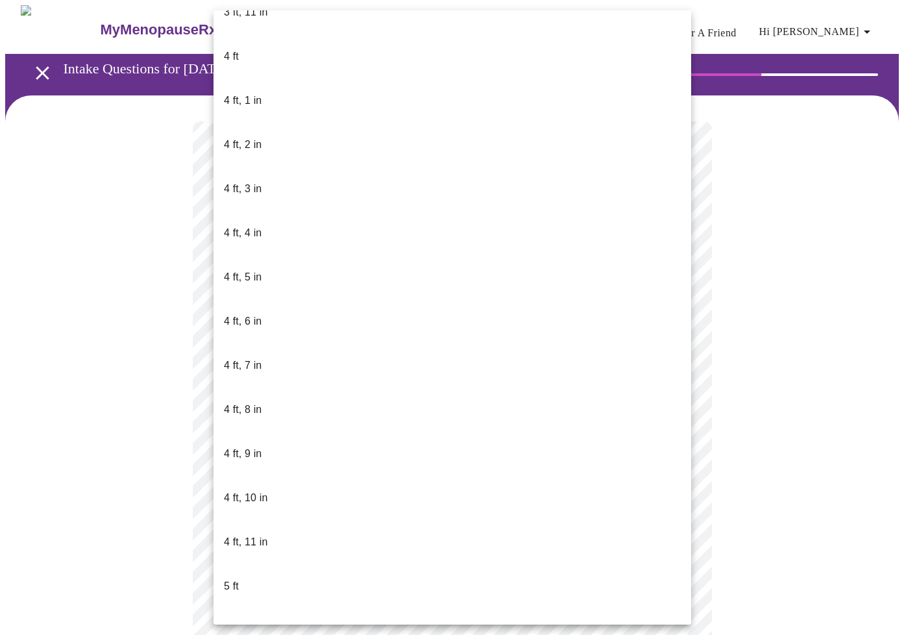
scroll to position [511, 0]
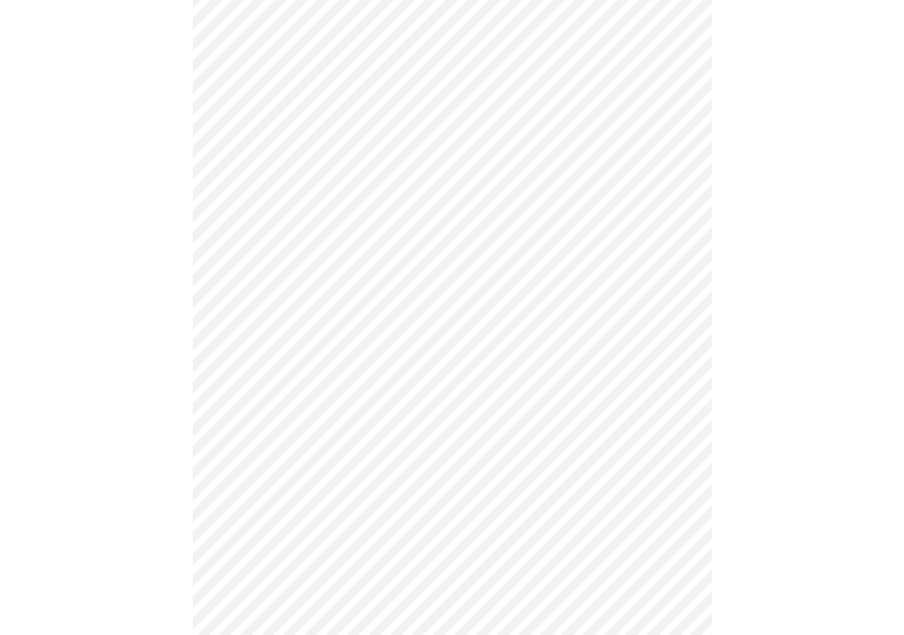
scroll to position [3132, 0]
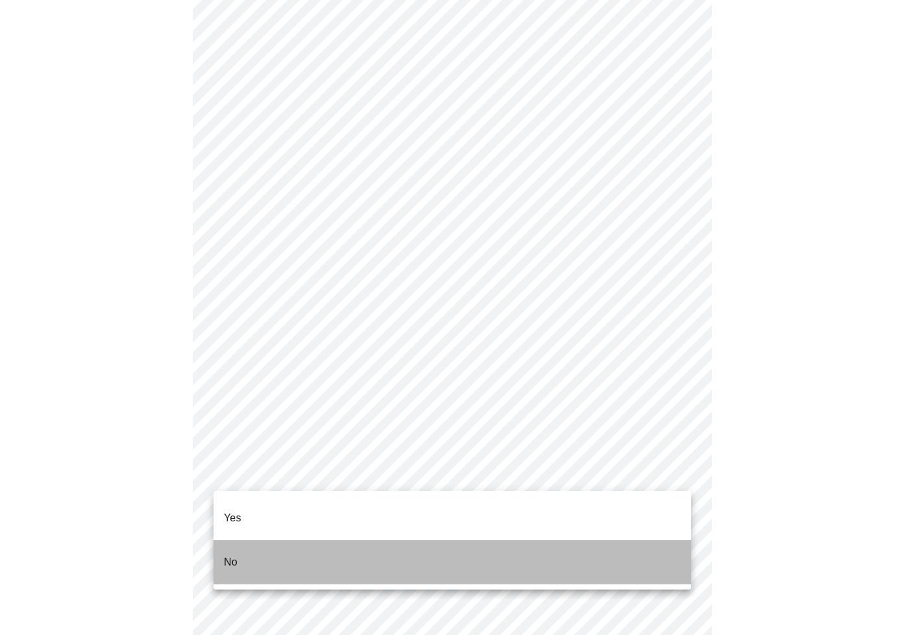
click at [533, 542] on li "No" at bounding box center [453, 562] width 478 height 44
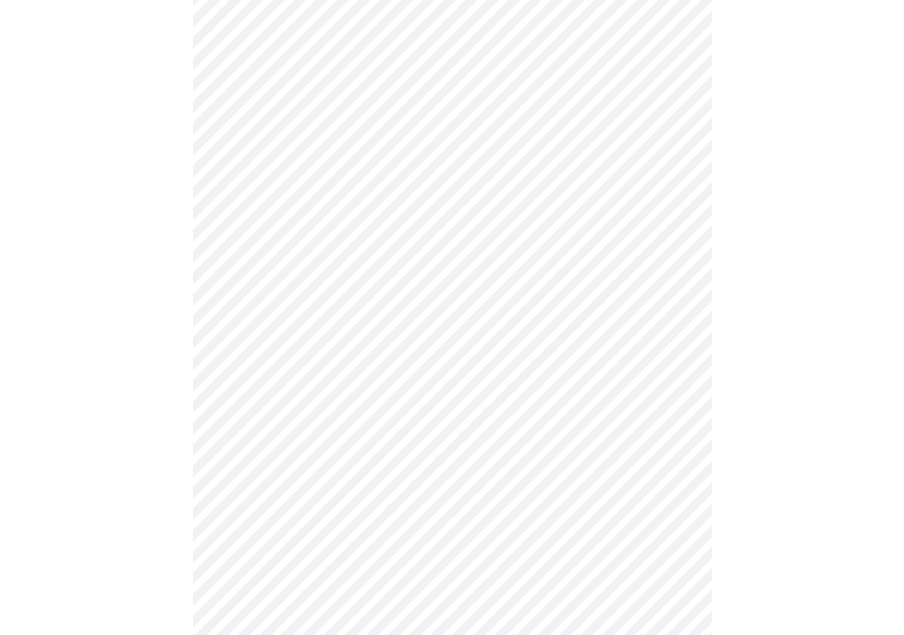
scroll to position [3342, 0]
click at [489, 471] on body "MyMenopauseRx Appointments Messaging Labs Uploads Medications Community Refer a…" at bounding box center [452, 14] width 894 height 1268
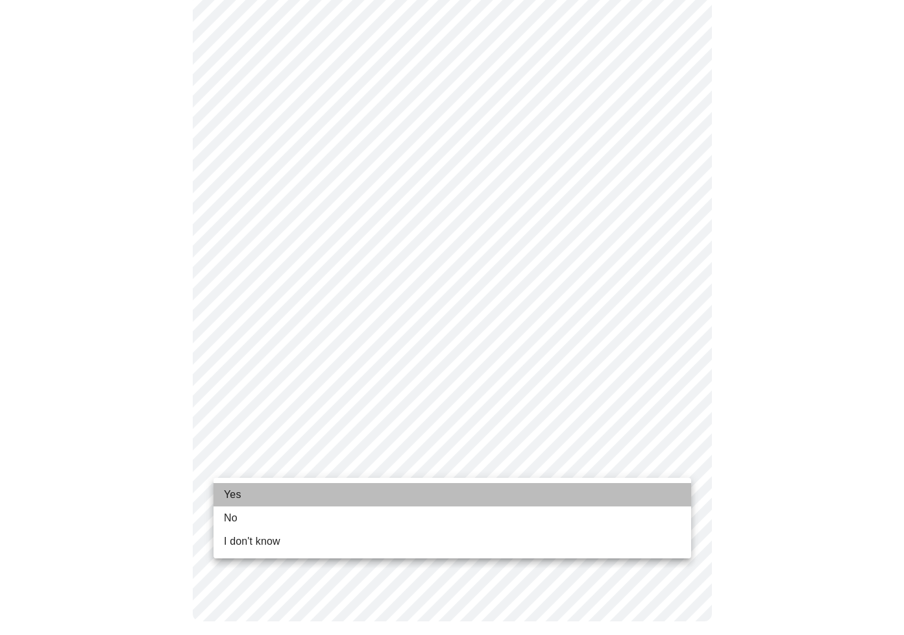
click at [487, 485] on li "Yes" at bounding box center [453, 494] width 478 height 23
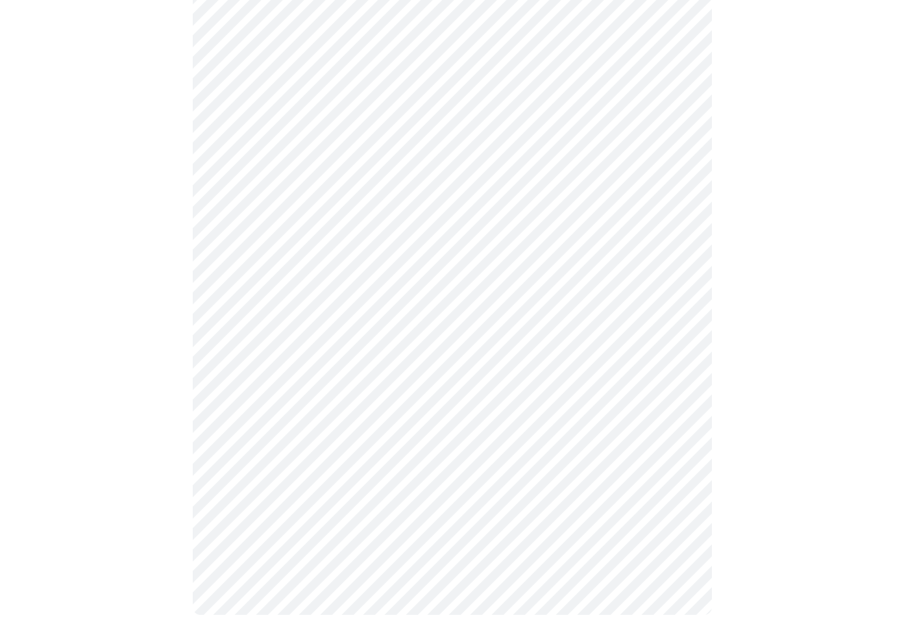
scroll to position [0, 0]
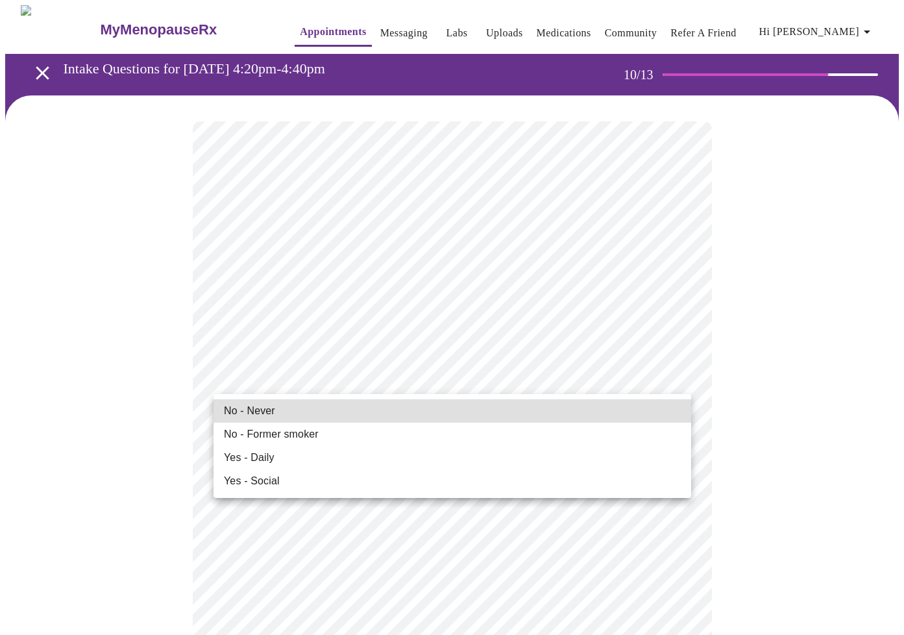
click at [300, 409] on li "No - Never" at bounding box center [453, 410] width 478 height 23
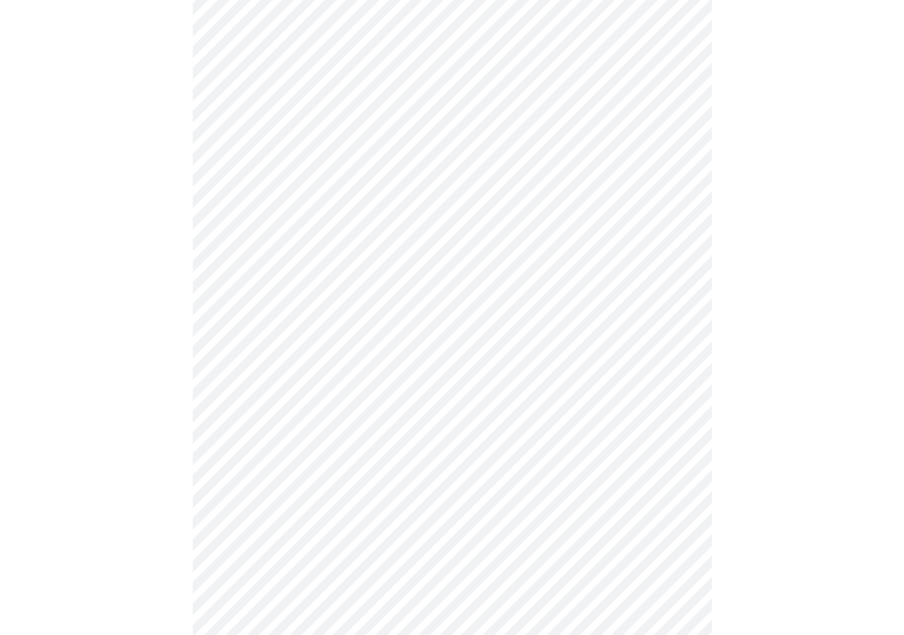
scroll to position [788, 0]
click at [613, 522] on body "MyMenopauseRx Appointments Messaging Labs Uploads Medications Community Refer a…" at bounding box center [452, 67] width 894 height 1700
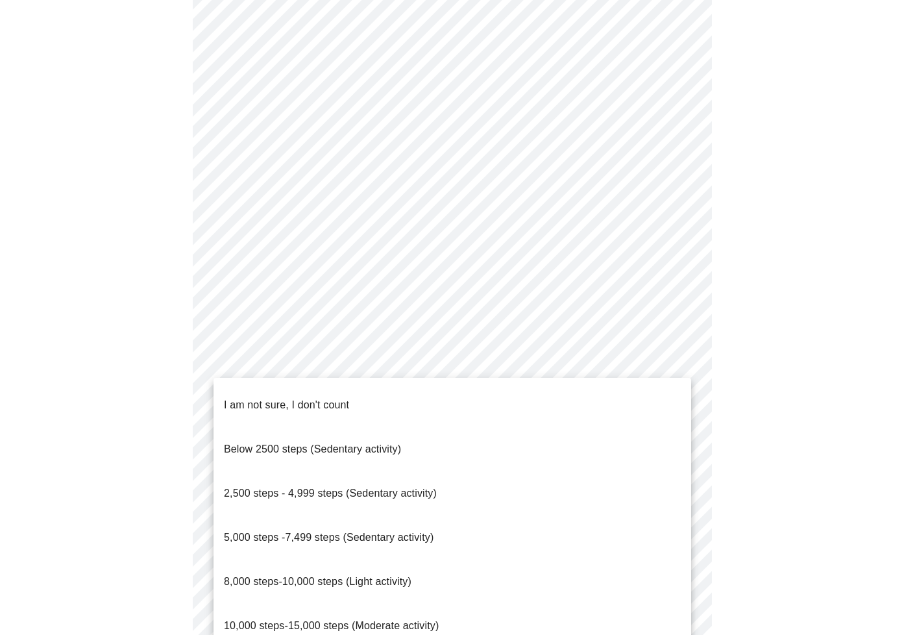
click at [583, 604] on li "10,000 steps-15,000 steps (Moderate activity)" at bounding box center [453, 626] width 478 height 44
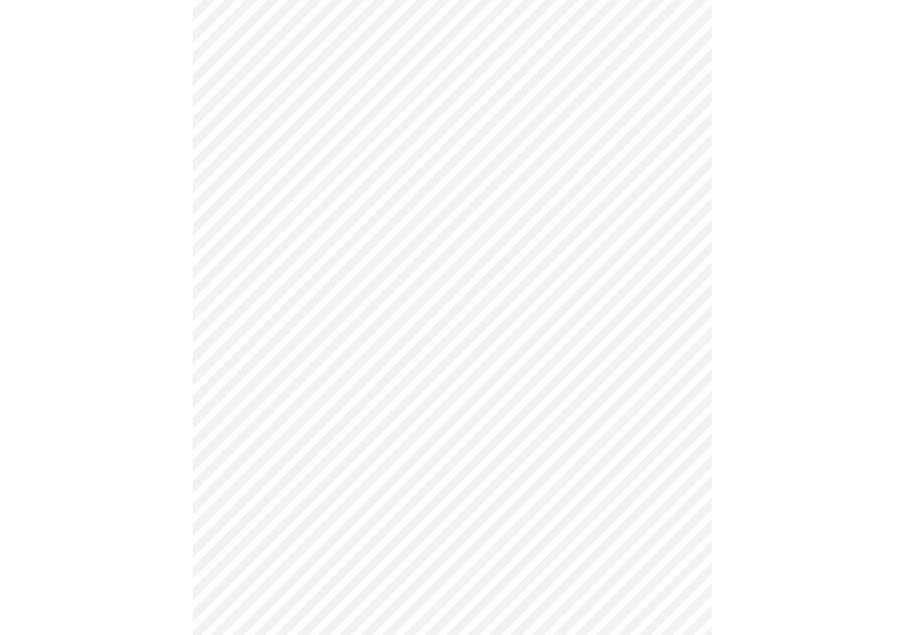
scroll to position [952, 0]
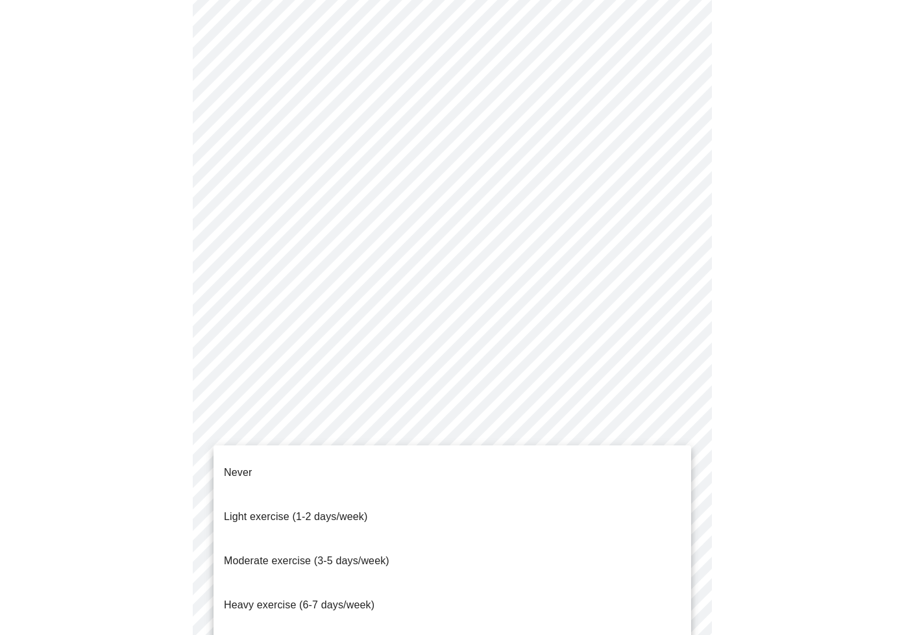
click at [661, 539] on li "Moderate exercise (3-5 days/week)" at bounding box center [453, 561] width 478 height 44
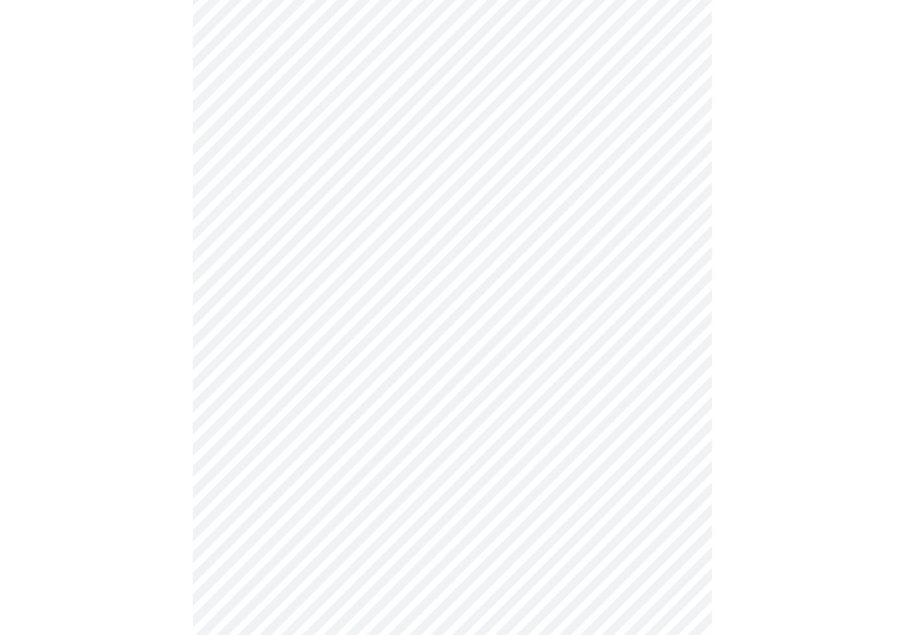
scroll to position [1027, 0]
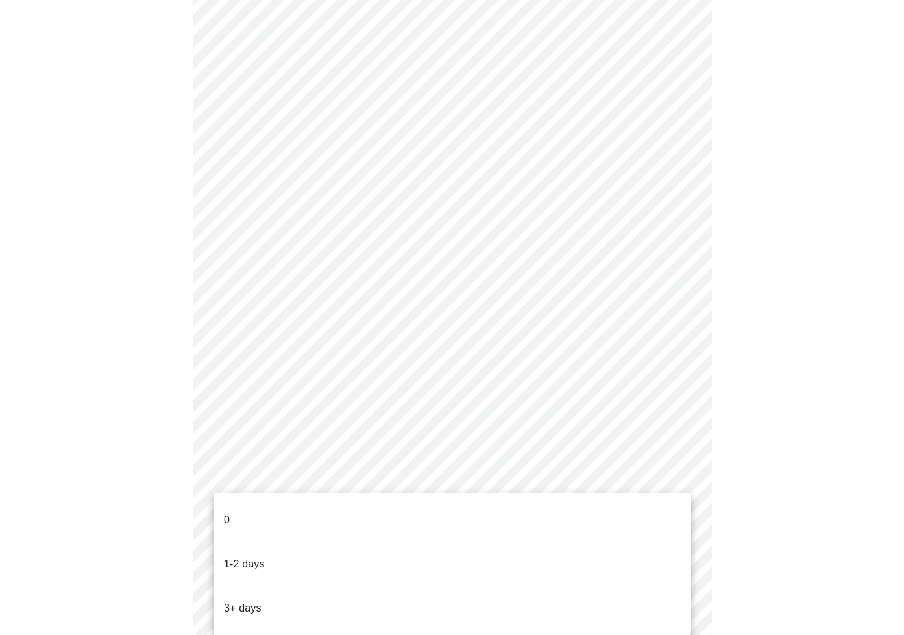
drag, startPoint x: 630, startPoint y: 541, endPoint x: 643, endPoint y: 540, distance: 13.7
click at [630, 542] on li "1-2 days" at bounding box center [453, 564] width 478 height 44
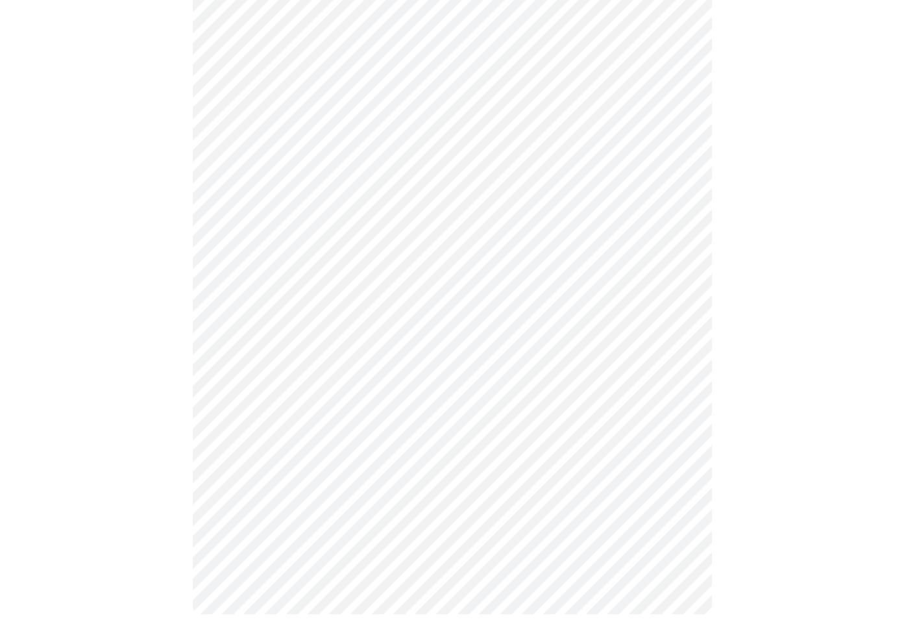
scroll to position [0, 0]
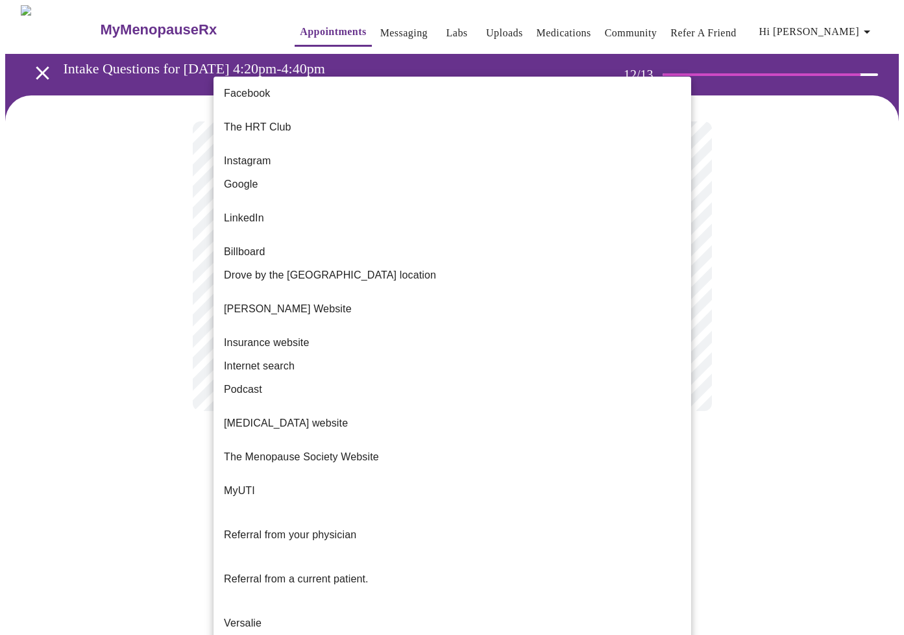
click at [521, 279] on body "MyMenopauseRx Appointments Messaging Labs Uploads Medications Community Refer a…" at bounding box center [452, 221] width 894 height 432
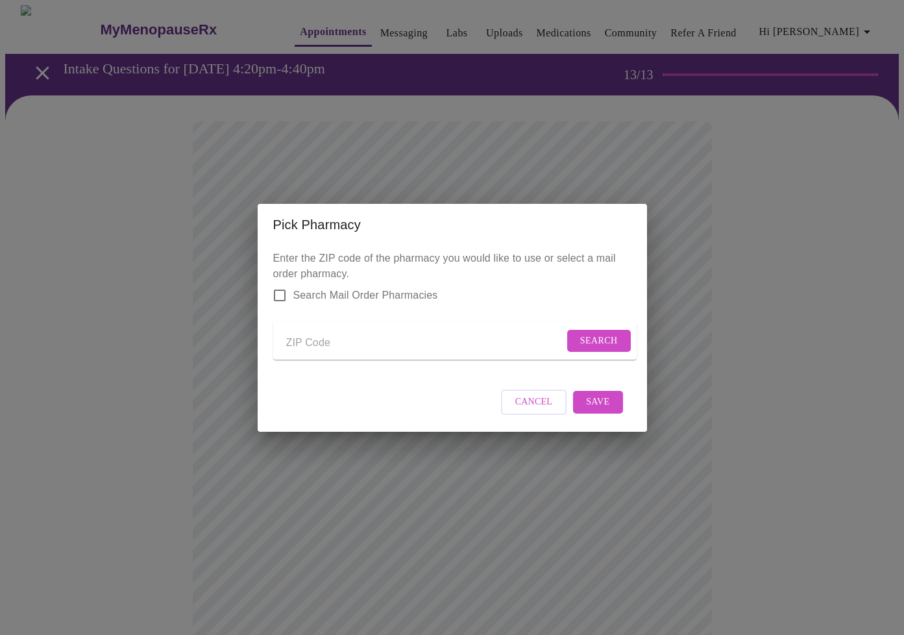
click at [363, 345] on input "Send a message to your care team" at bounding box center [425, 343] width 278 height 21
click at [611, 335] on span "Search" at bounding box center [599, 341] width 38 height 16
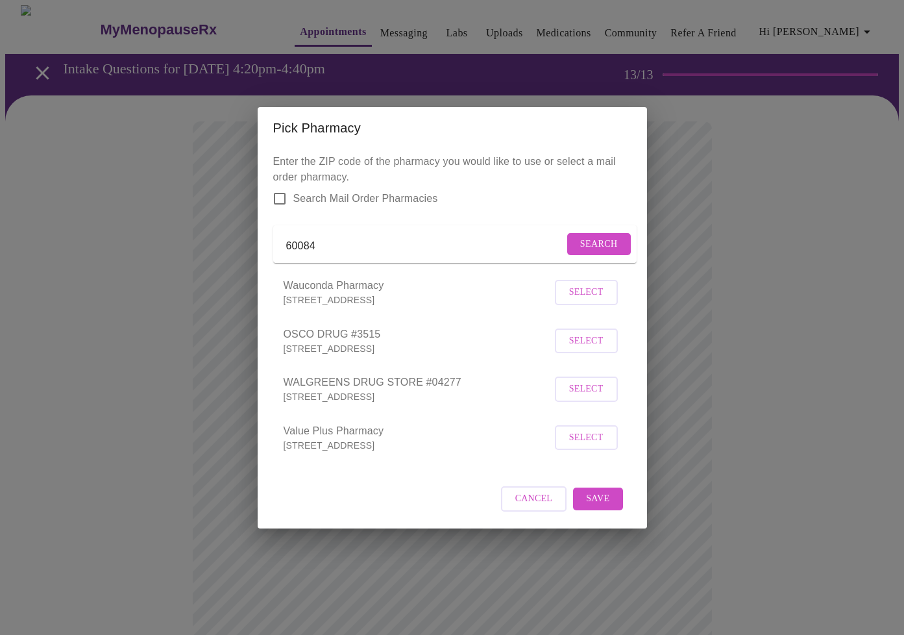
click at [321, 243] on input "60084" at bounding box center [425, 246] width 278 height 21
type input "60060"
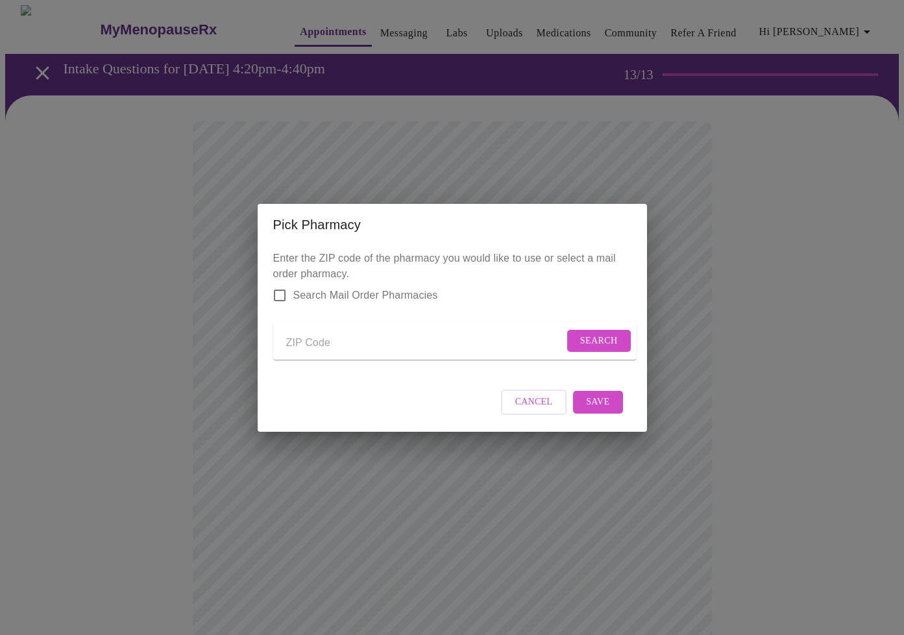
click at [319, 342] on input "Send a message to your care team" at bounding box center [425, 343] width 278 height 21
type input "60060"
click at [574, 331] on button "Search" at bounding box center [599, 341] width 64 height 23
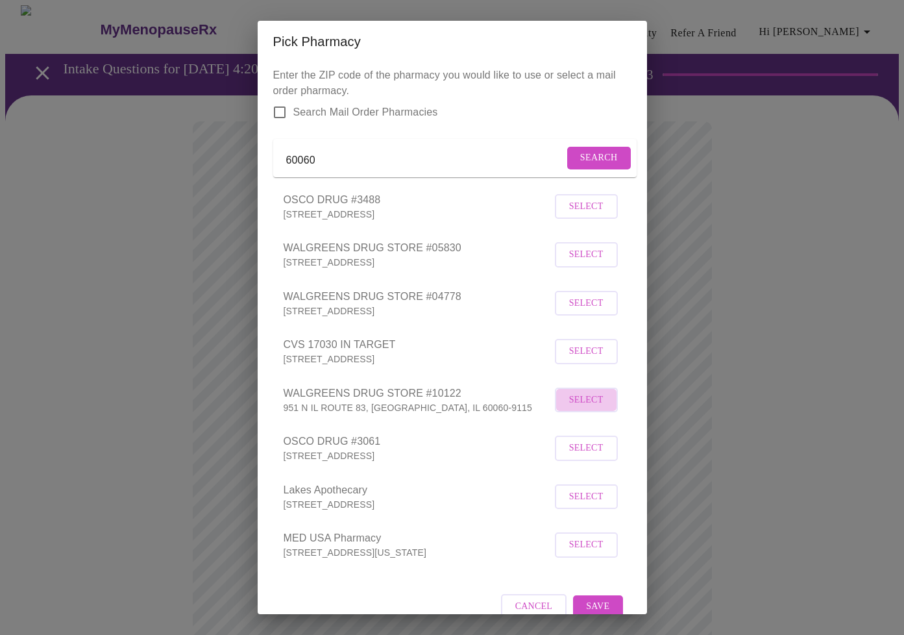
click at [581, 408] on span "Select" at bounding box center [586, 400] width 34 height 16
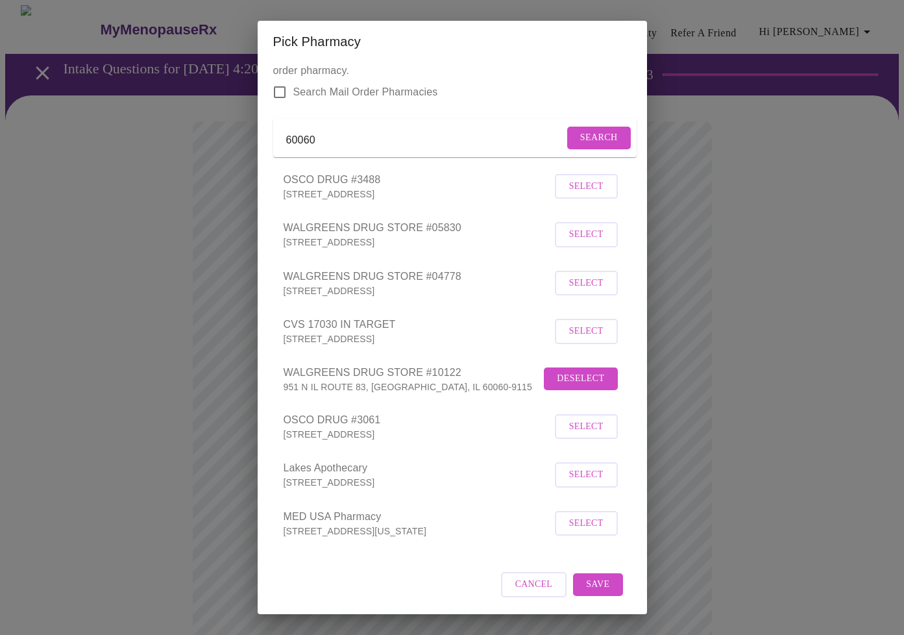
click at [598, 576] on button "Save" at bounding box center [597, 584] width 49 height 23
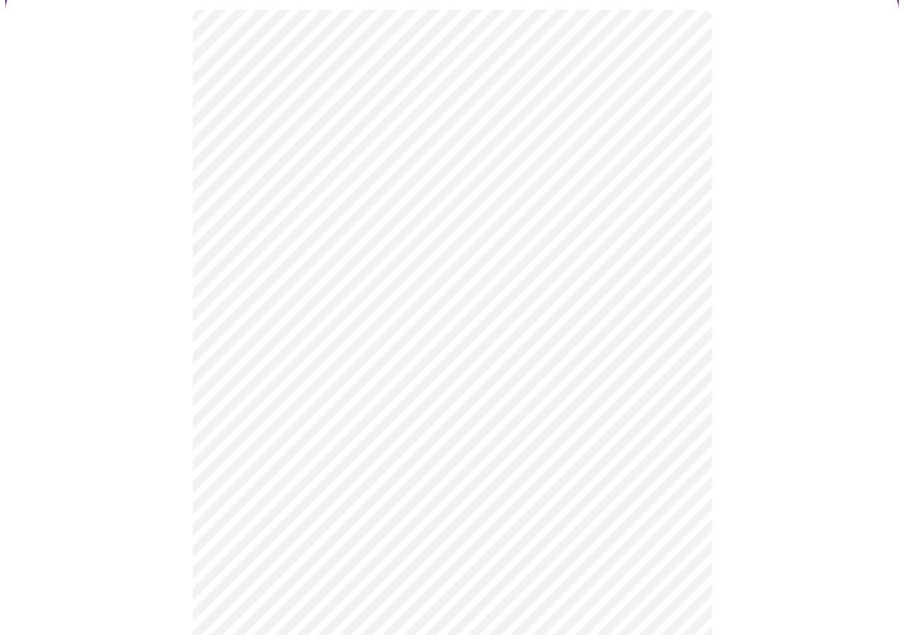
scroll to position [117, 0]
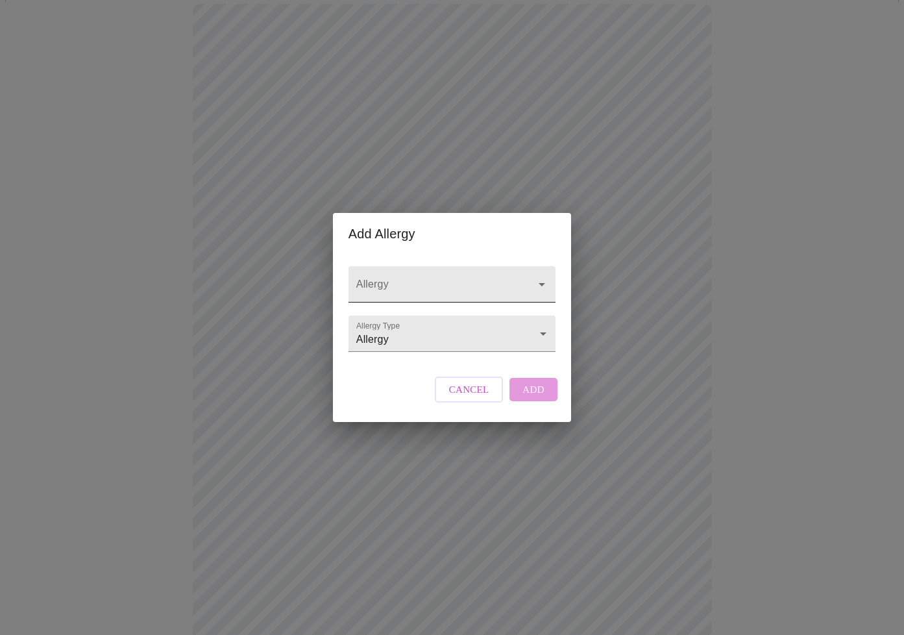
click at [471, 278] on input "Allergy" at bounding box center [434, 290] width 160 height 24
click at [633, 290] on div "Add Allergy Allergy Allergy Type Allergy Allergy Cancel Add" at bounding box center [452, 317] width 904 height 635
click at [423, 278] on input "Allergy" at bounding box center [434, 290] width 160 height 24
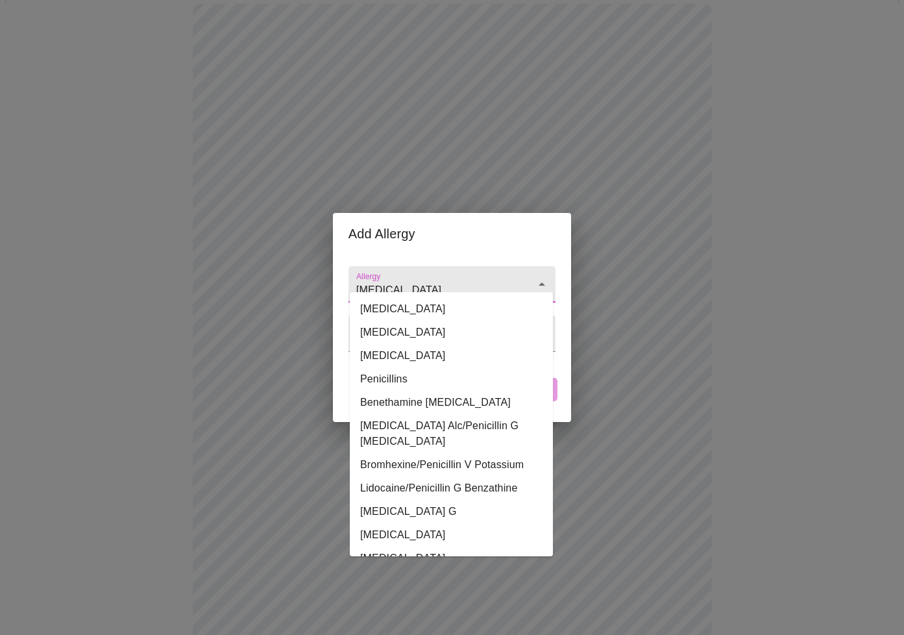
type input "[MEDICAL_DATA]"
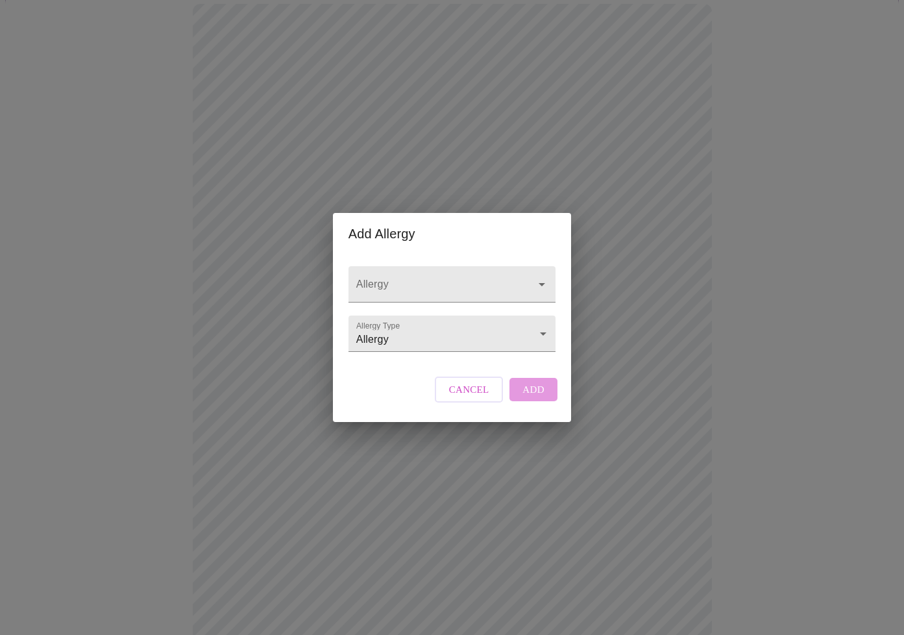
click at [730, 267] on div "Add Allergy Allergy Allergy Type Allergy Allergy Cancel Add" at bounding box center [452, 317] width 904 height 635
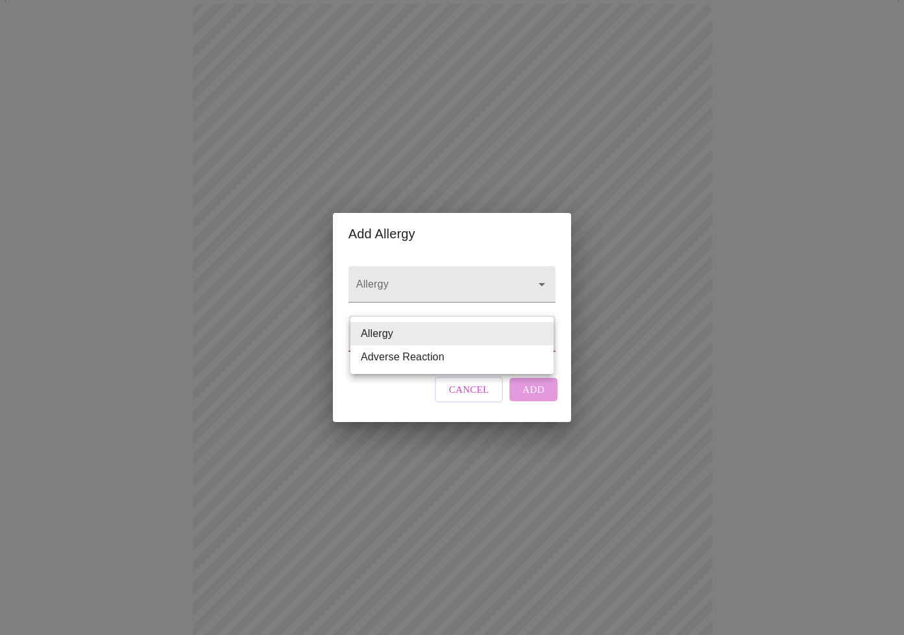
click at [459, 340] on body "MyMenopauseRx Appointments Messaging Labs Uploads Medications Community Refer a…" at bounding box center [452, 376] width 894 height 976
drag, startPoint x: 458, startPoint y: 360, endPoint x: 463, endPoint y: 364, distance: 7.0
click at [458, 360] on li "Adverse Reaction" at bounding box center [451, 356] width 203 height 23
type input "Adverse Reaction"
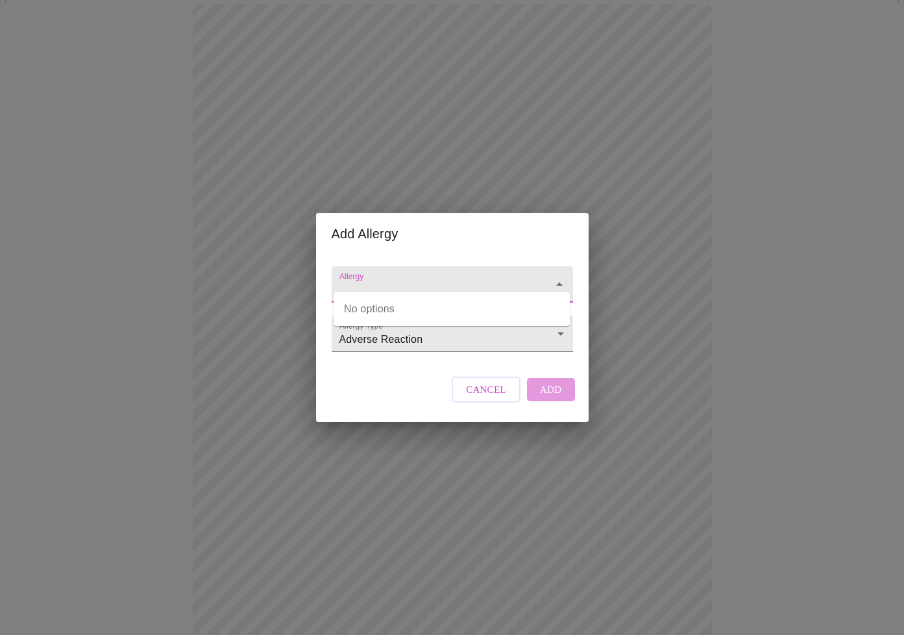
click at [413, 278] on input "Allergy" at bounding box center [434, 290] width 194 height 24
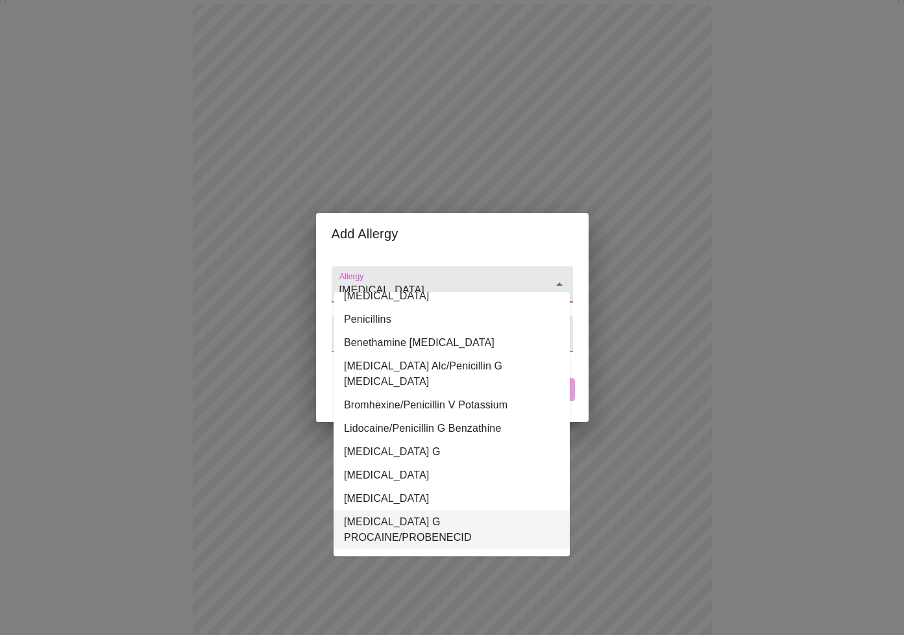
scroll to position [0, 0]
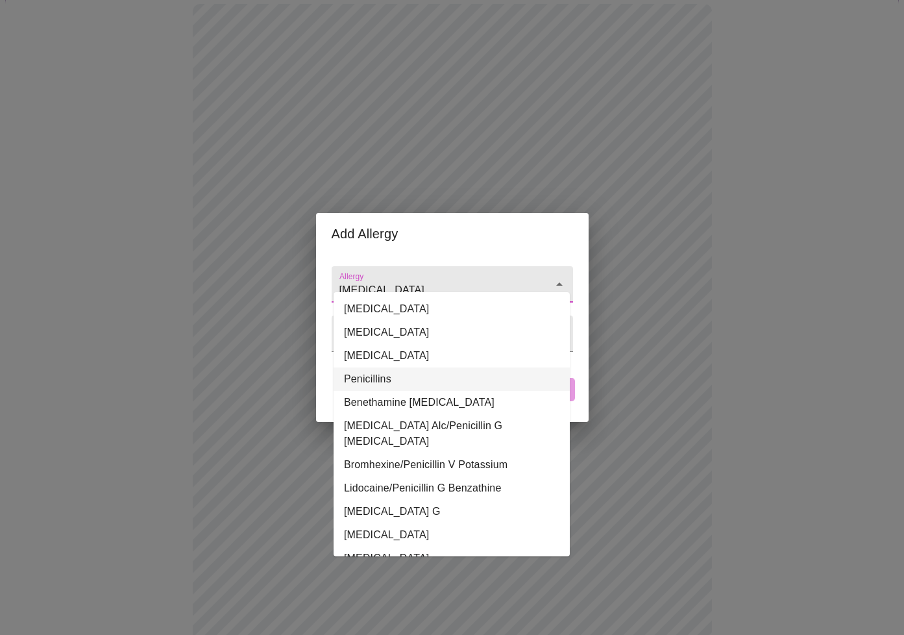
click at [469, 382] on li "Penicillins" at bounding box center [452, 378] width 236 height 23
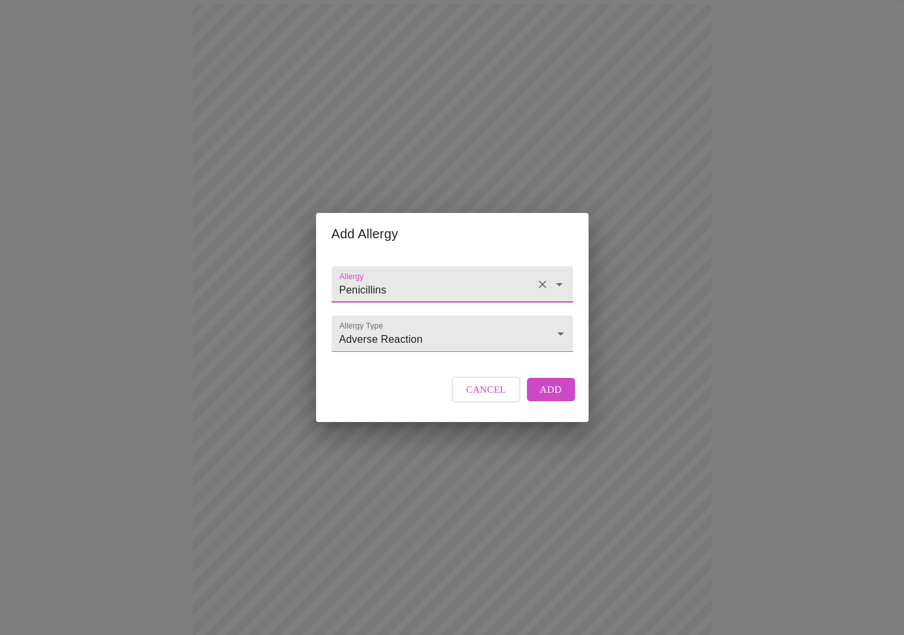
type input "Penicillins"
click at [546, 398] on span "Add" at bounding box center [551, 389] width 22 height 17
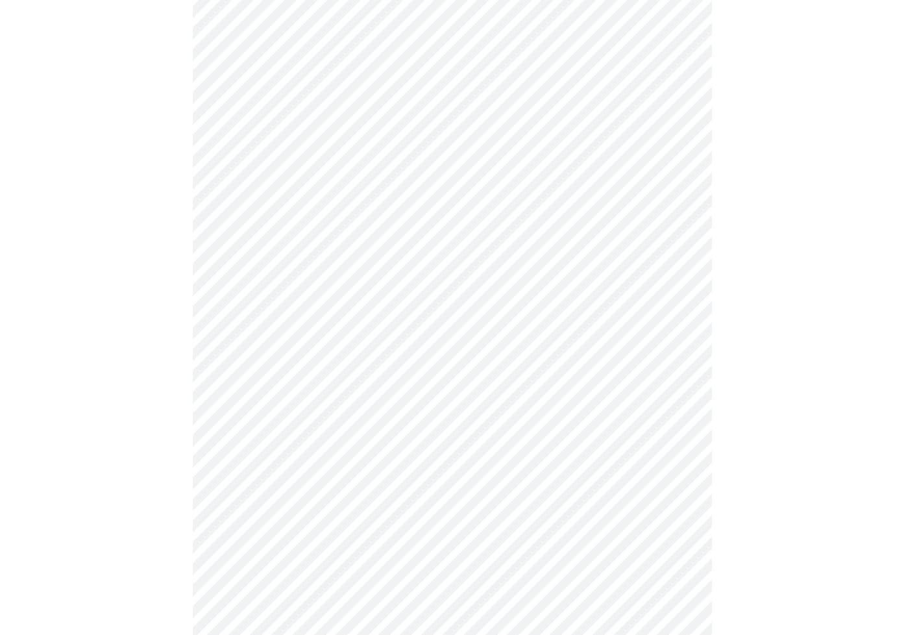
scroll to position [315, 0]
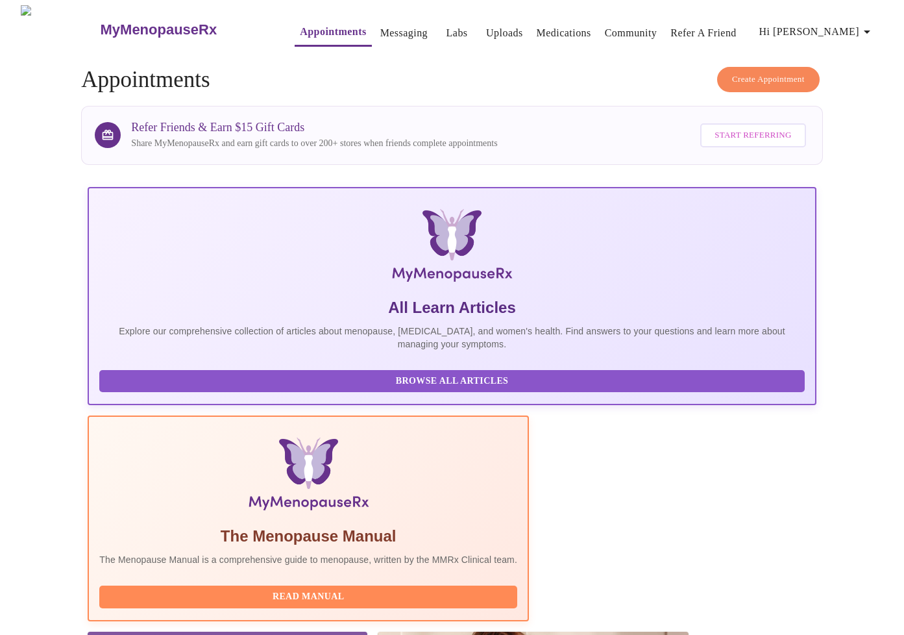
scroll to position [75, 0]
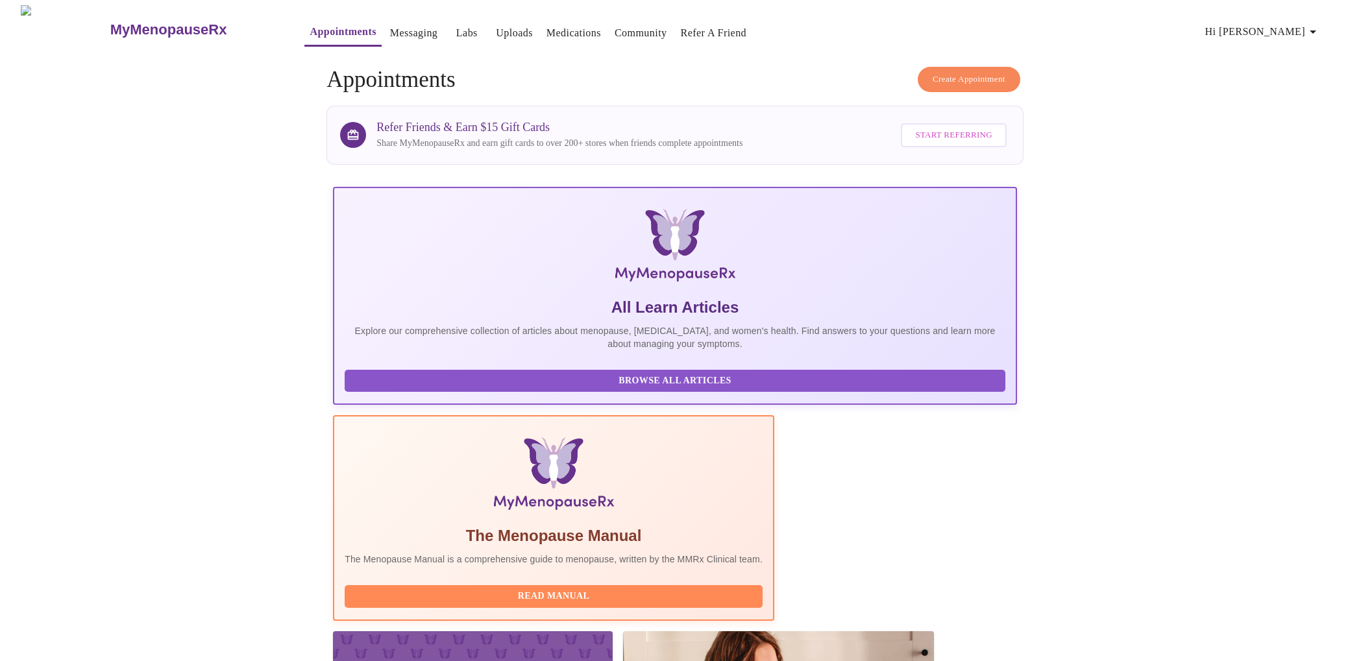
scroll to position [49, 0]
